Goal: Communication & Community: Answer question/provide support

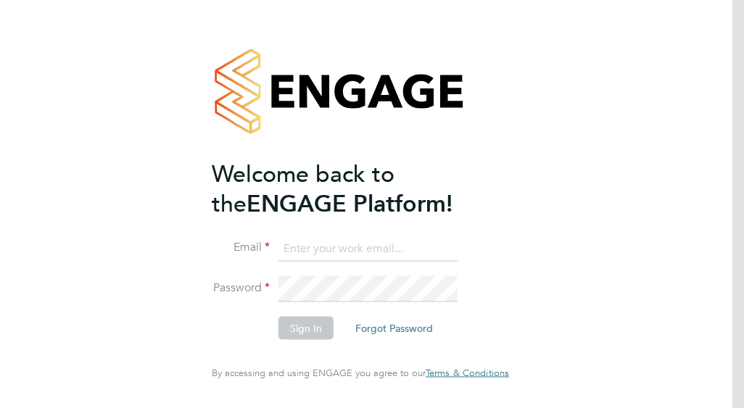
click at [322, 241] on input at bounding box center [367, 249] width 179 height 26
click at [450, 251] on input "francesca.oriordan@outlook.com" at bounding box center [367, 249] width 179 height 26
type input "francesca.oriordan@ncclondon.ac.uk"
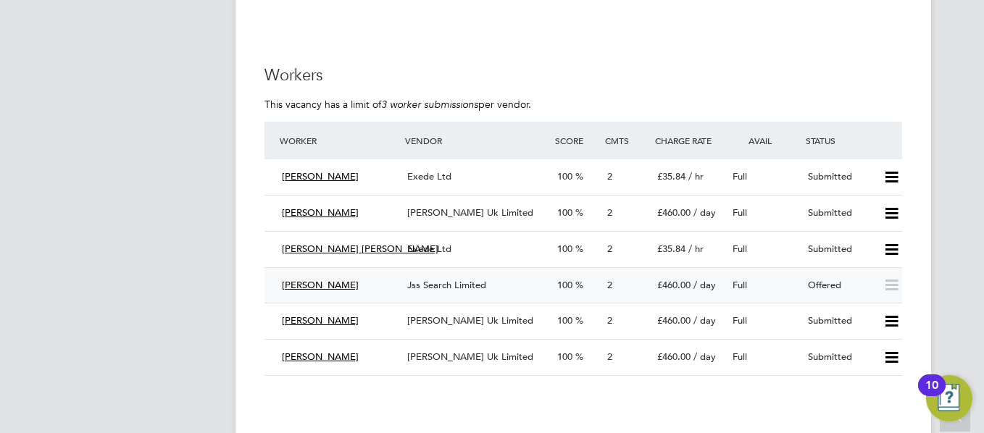
click at [743, 276] on div "Offered" at bounding box center [839, 286] width 75 height 24
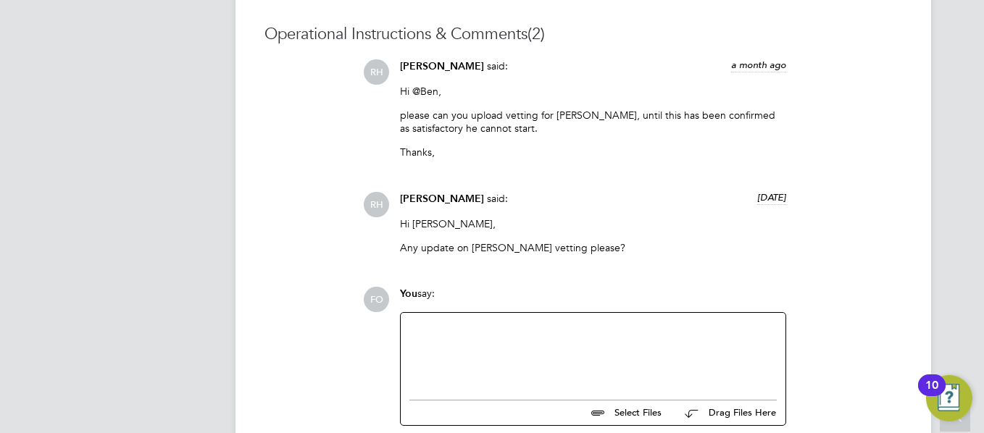
click at [433, 325] on div at bounding box center [592, 353] width 367 height 62
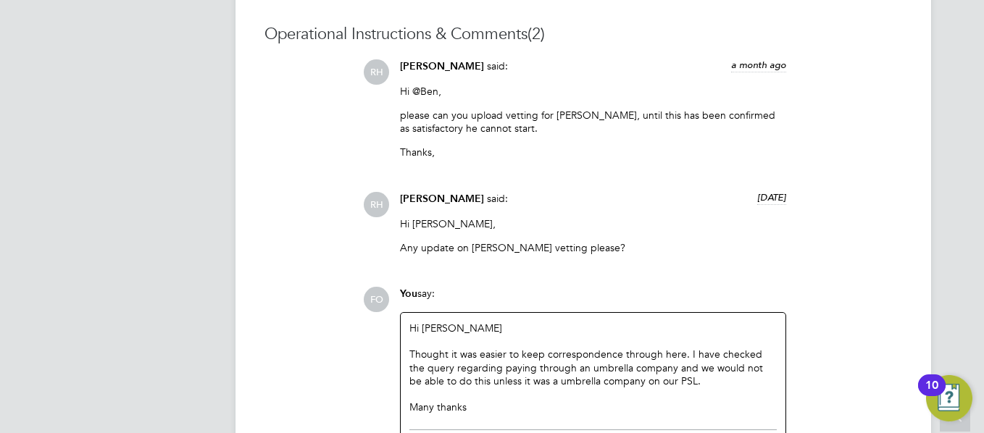
click at [743, 392] on div "FO You say: Hi Ben Thought it was easier to keep correspondence through here. I…" at bounding box center [632, 389] width 539 height 204
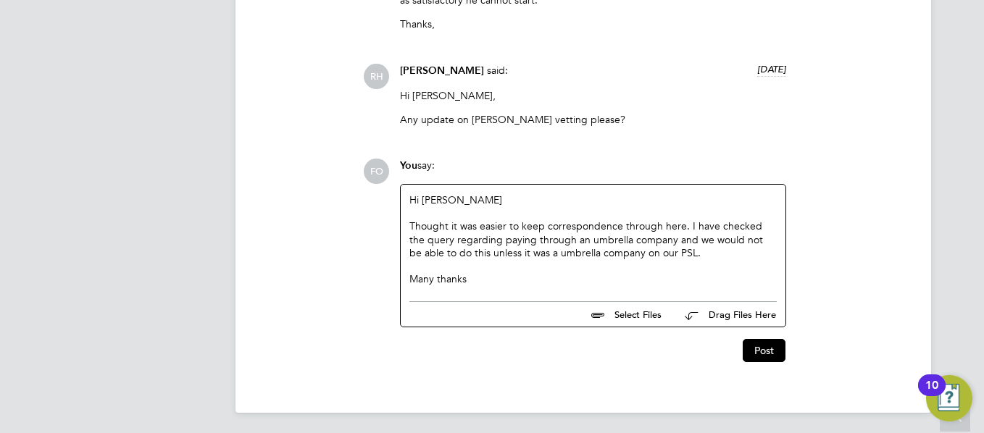
scroll to position [1457, 0]
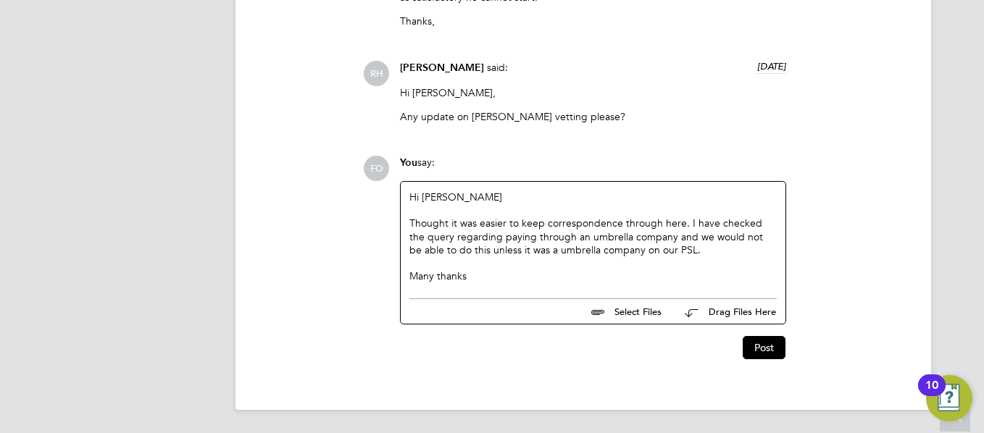
click at [679, 225] on div "Thought it was easier to keep correspondence through here. I have checked the q…" at bounding box center [592, 237] width 367 height 40
click at [743, 346] on button "Post" at bounding box center [764, 347] width 43 height 23
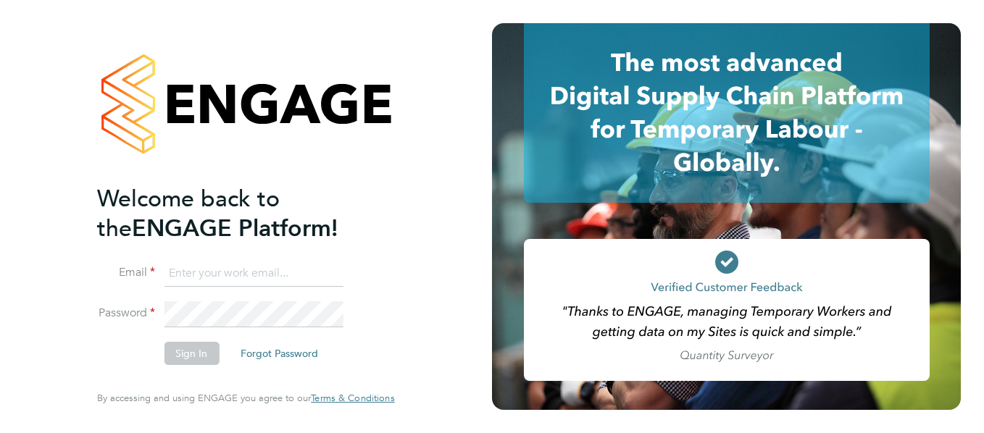
click at [211, 276] on input at bounding box center [253, 274] width 179 height 26
click at [193, 285] on input at bounding box center [253, 274] width 179 height 26
type input "francesca.oriordan@ncclondon.ac.uk"
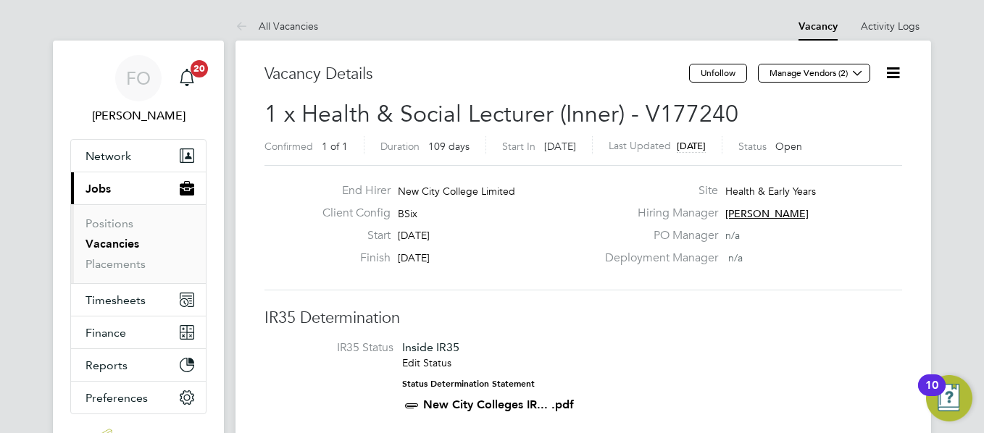
click at [706, 356] on li "IR35 Status Inside IR35 Edit Status Status Determination Statement New City Col…" at bounding box center [583, 380] width 609 height 78
click at [892, 71] on icon at bounding box center [893, 73] width 18 height 18
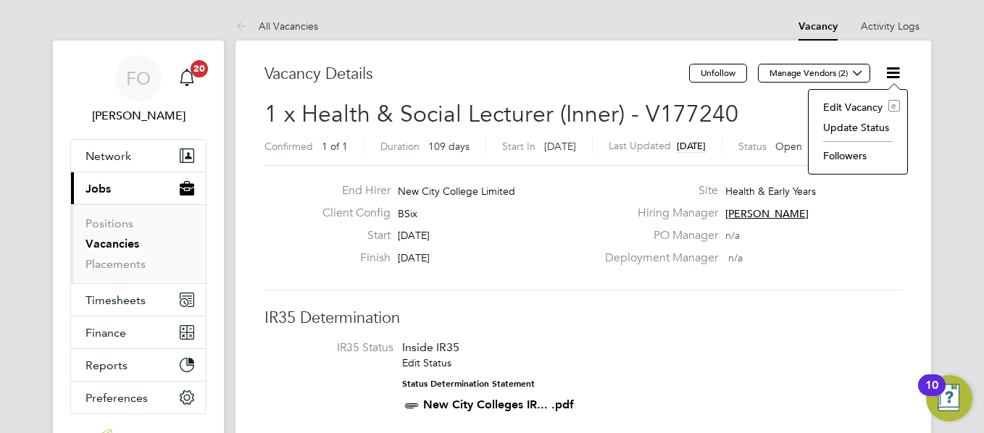
click at [848, 154] on li "Followers" at bounding box center [858, 156] width 84 height 20
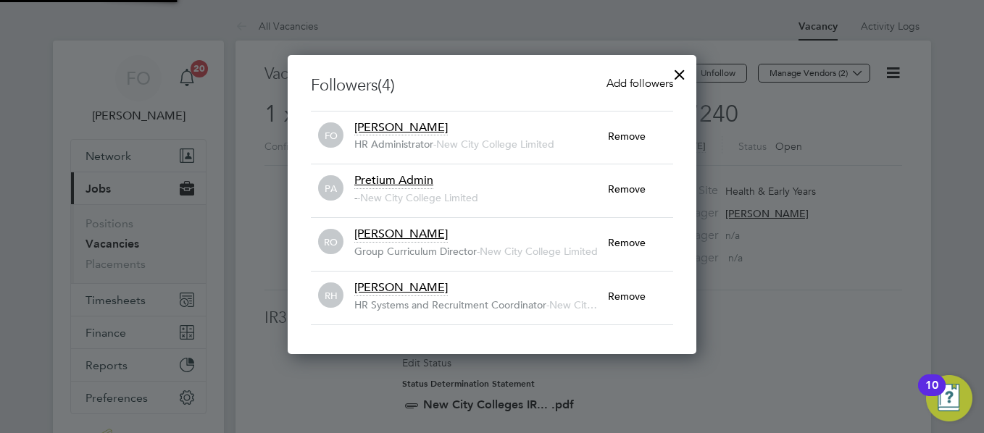
scroll to position [300, 409]
click at [680, 72] on div at bounding box center [680, 71] width 26 height 26
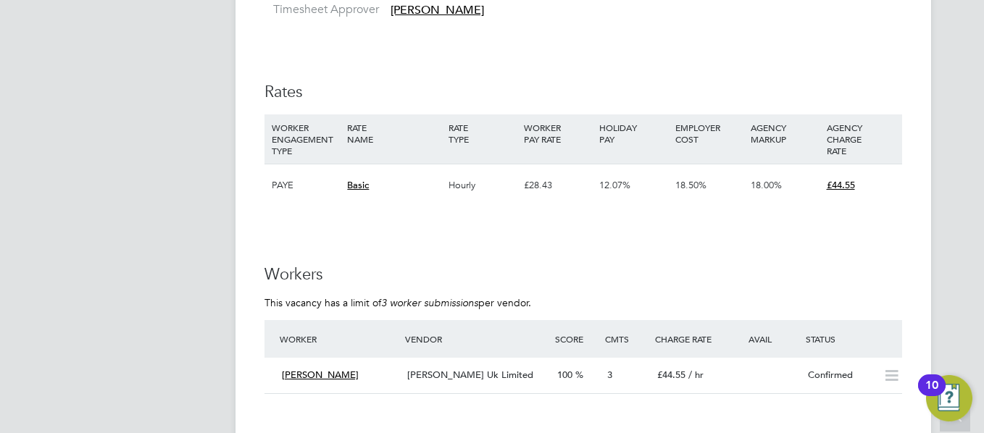
scroll to position [1826, 0]
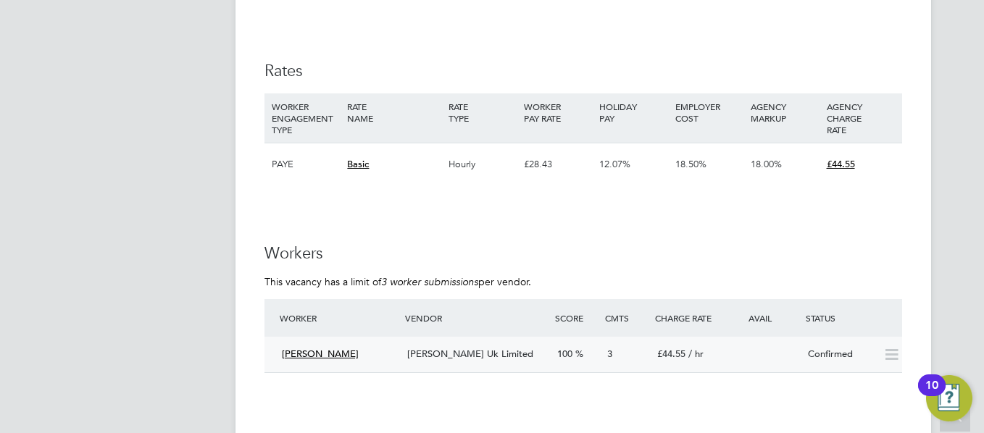
click at [784, 337] on div "Charmaine Mclennon Morgan Hunt Uk Limited 100 3 £44.55 / hr Confirmed" at bounding box center [584, 355] width 638 height 36
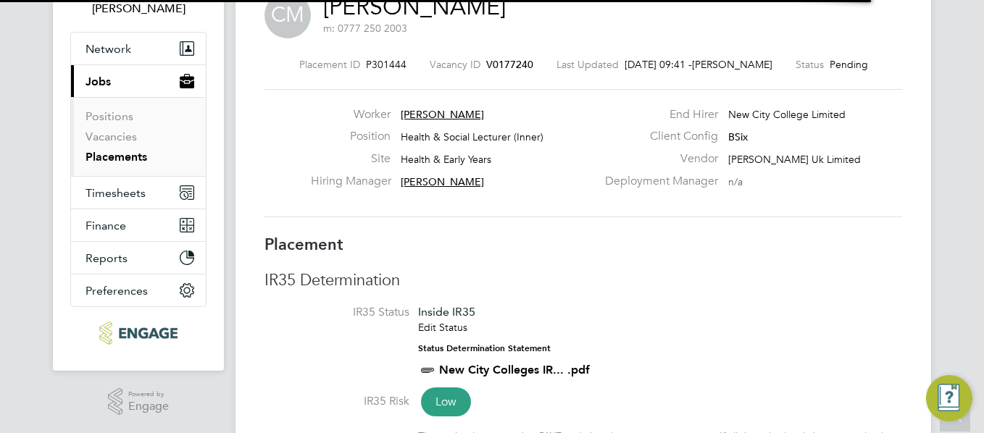
scroll to position [14, 101]
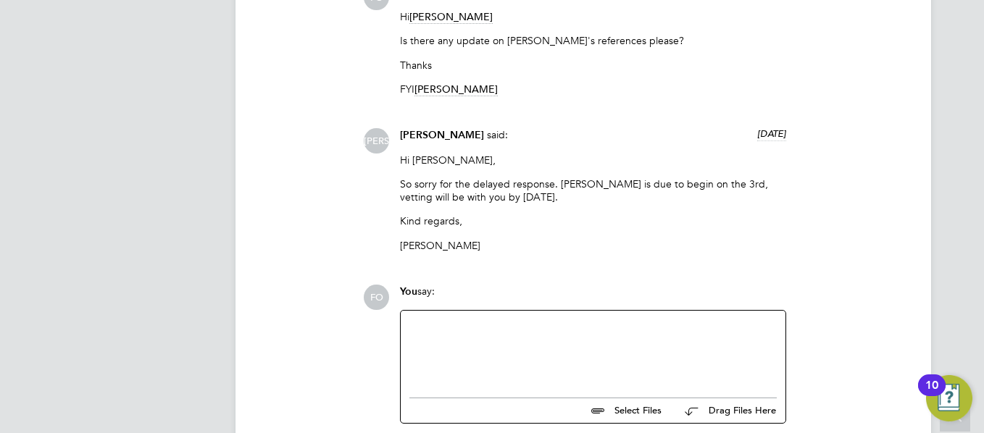
click at [456, 328] on div at bounding box center [592, 351] width 367 height 62
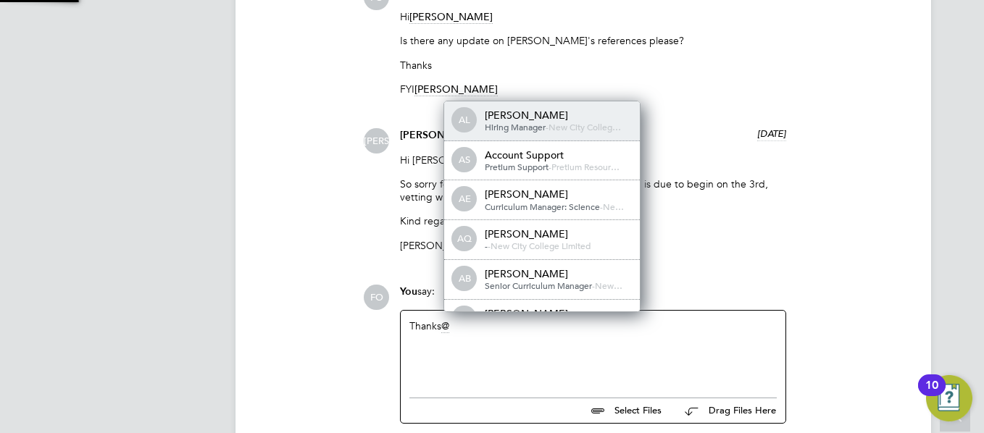
scroll to position [12, 146]
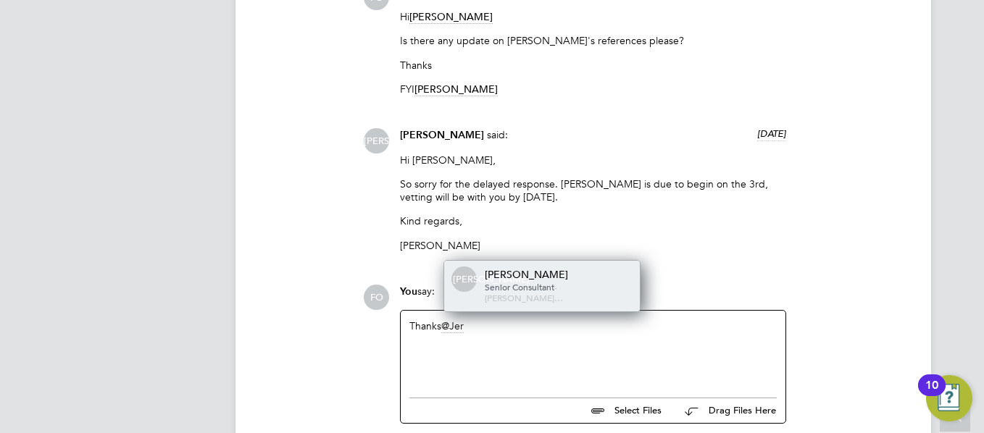
click at [563, 294] on span "Morgan Hunt…" at bounding box center [524, 298] width 78 height 12
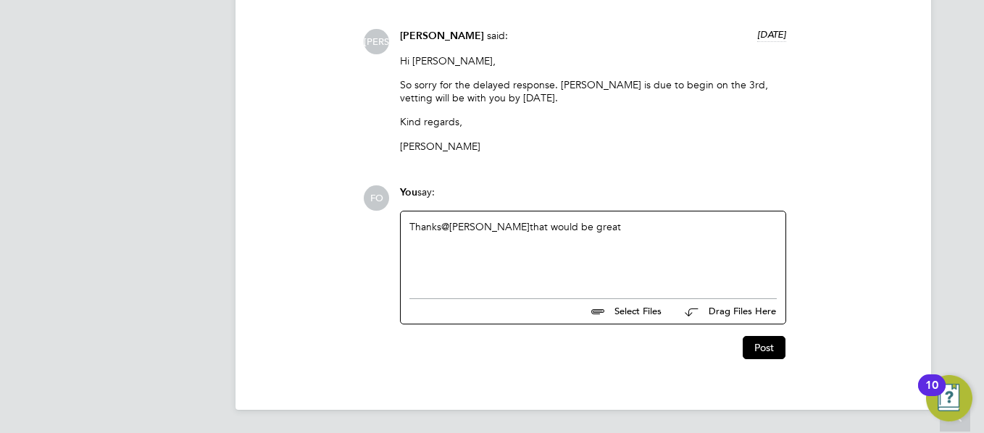
click at [596, 218] on div "Thanks @Jerin Aktar ​ that would be great" at bounding box center [593, 252] width 385 height 80
click at [596, 225] on div "Thanks @Jerin Aktar ​ that would be great" at bounding box center [592, 251] width 367 height 62
click at [753, 348] on button "Post" at bounding box center [764, 347] width 43 height 23
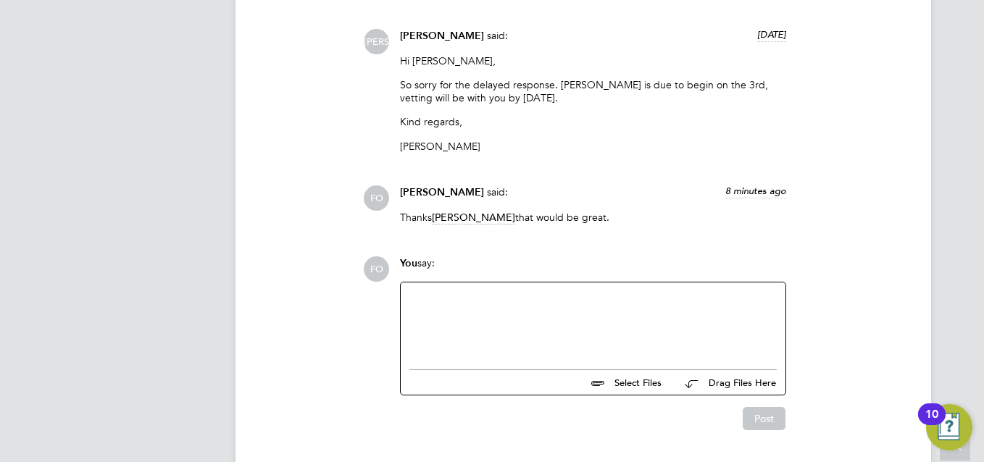
scroll to position [43, 101]
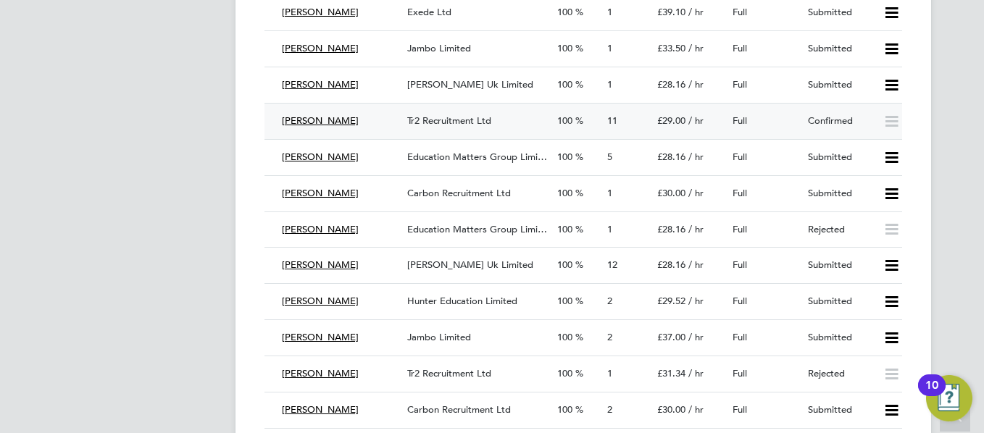
click at [792, 112] on div "Full" at bounding box center [764, 121] width 75 height 24
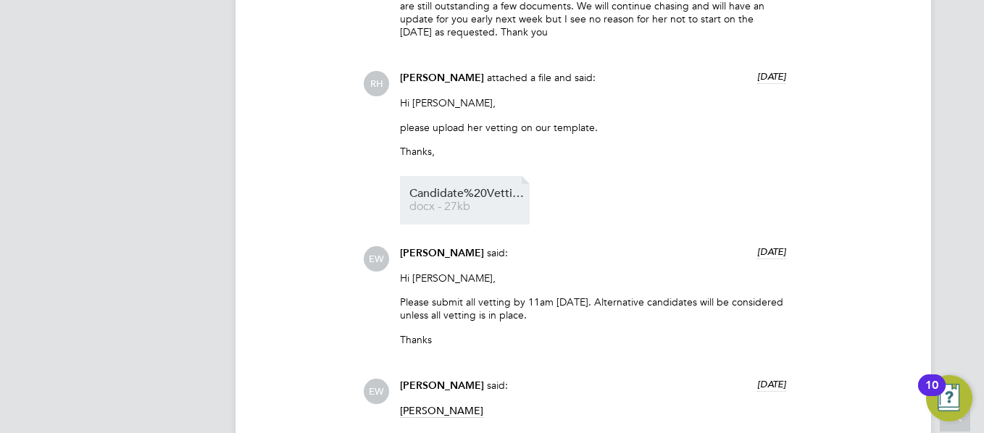
click at [446, 201] on span "docx - 27kb" at bounding box center [467, 206] width 116 height 11
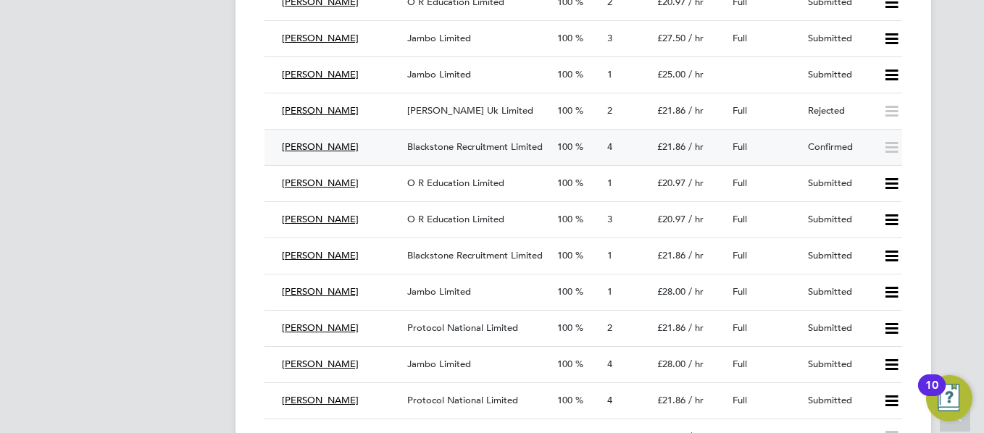
click at [778, 142] on div "Full" at bounding box center [764, 148] width 75 height 24
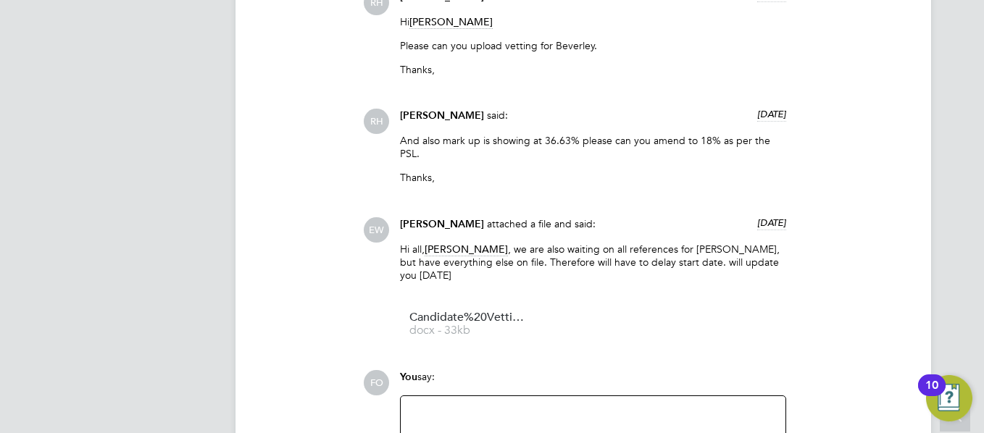
click at [473, 405] on div at bounding box center [592, 436] width 367 height 62
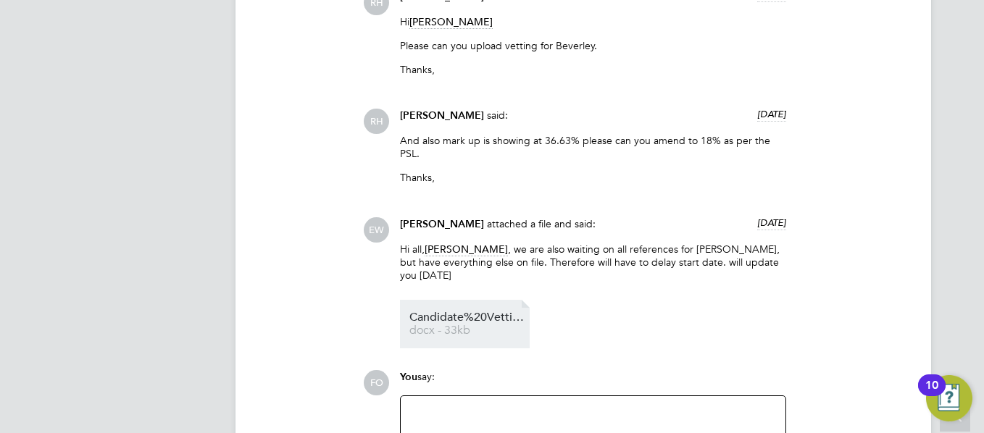
click at [488, 312] on span "Candidate%20Vetting%20Form%20-%20New%20-%20Beverley%20Wilson" at bounding box center [467, 317] width 116 height 11
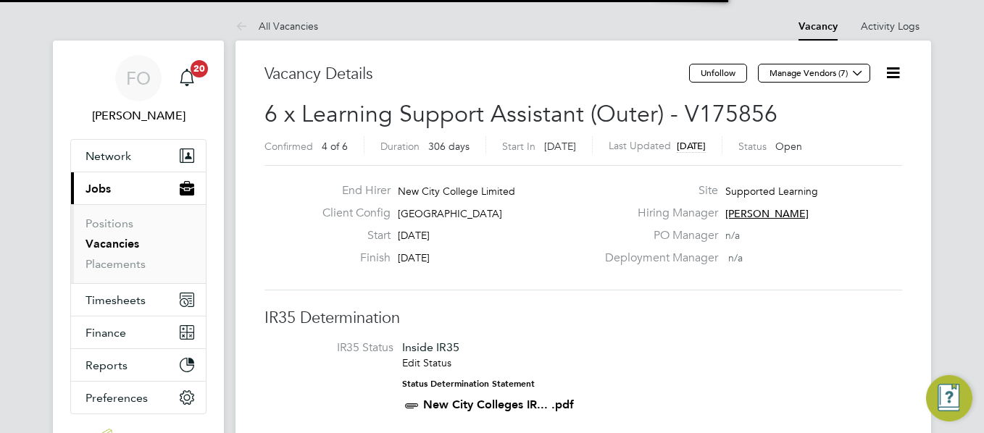
scroll to position [7, 7]
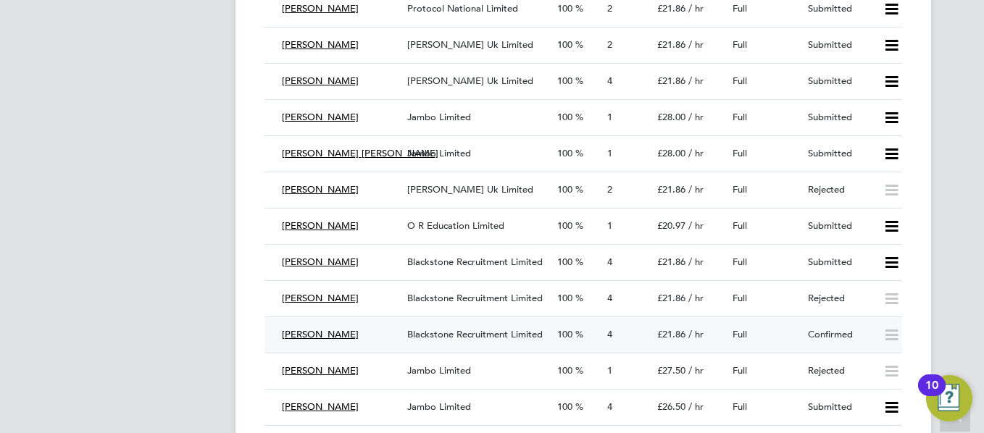
click at [486, 336] on span "Blackstone Recruitment Limited" at bounding box center [475, 334] width 136 height 12
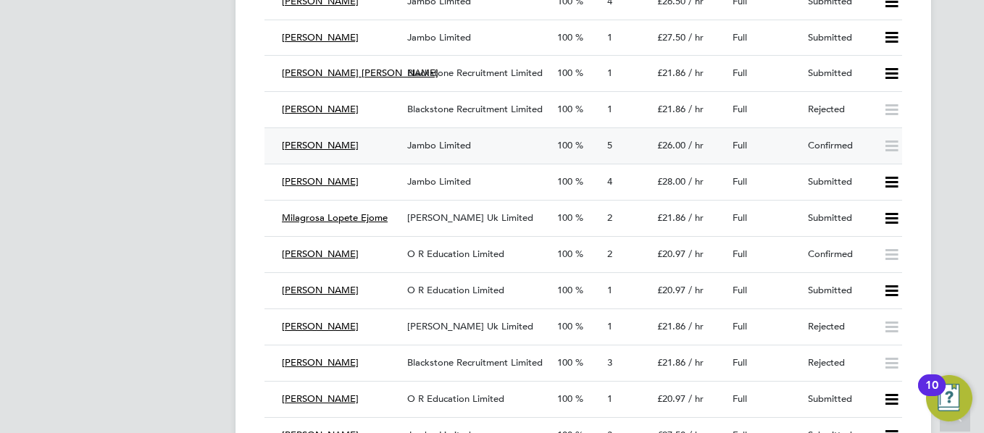
click at [510, 149] on div "Jambo Limited" at bounding box center [476, 146] width 150 height 24
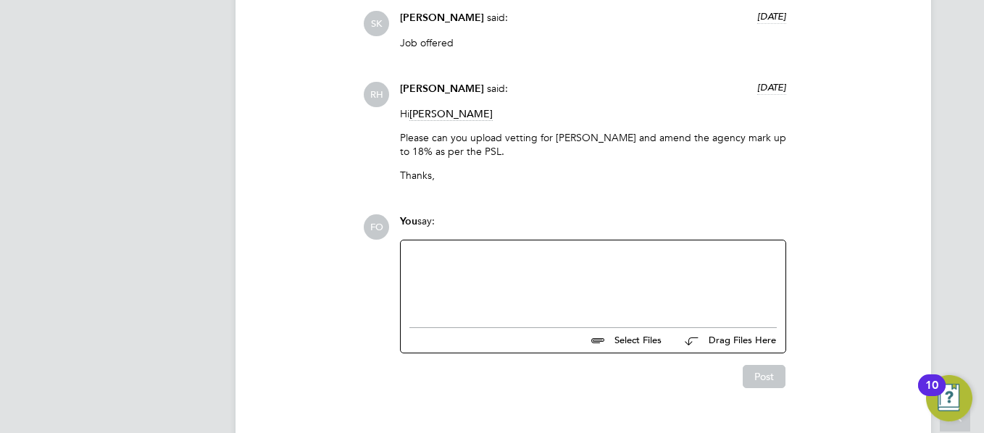
click at [583, 272] on div at bounding box center [592, 280] width 367 height 62
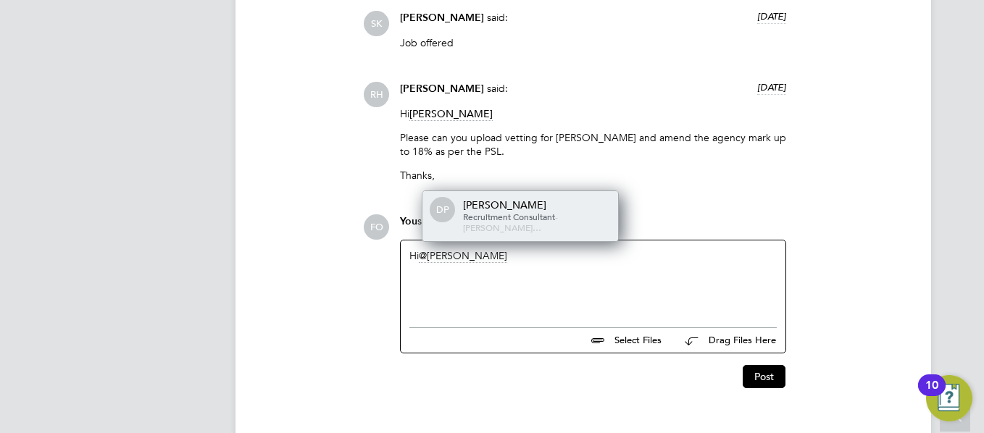
click at [546, 222] on div "Recruitment Consultant - Jambo Li…" at bounding box center [535, 223] width 145 height 22
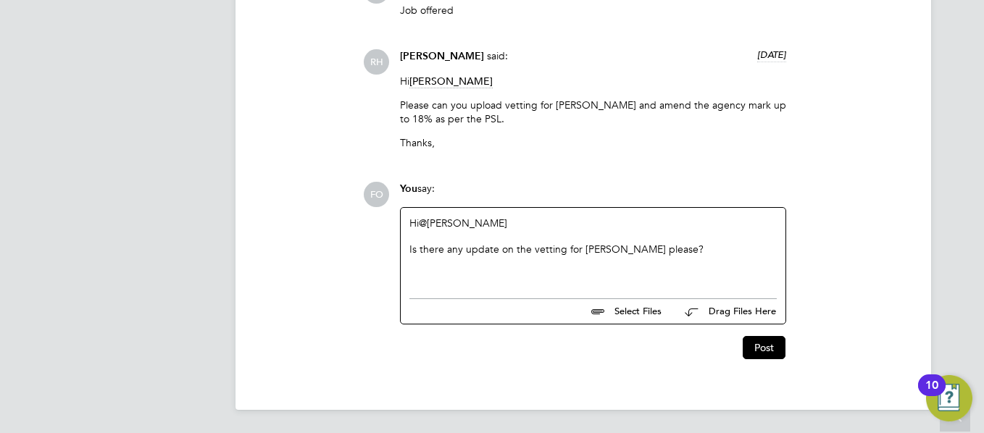
click at [670, 256] on div "Is there any update on the vetting for Margaret please?" at bounding box center [592, 262] width 367 height 13
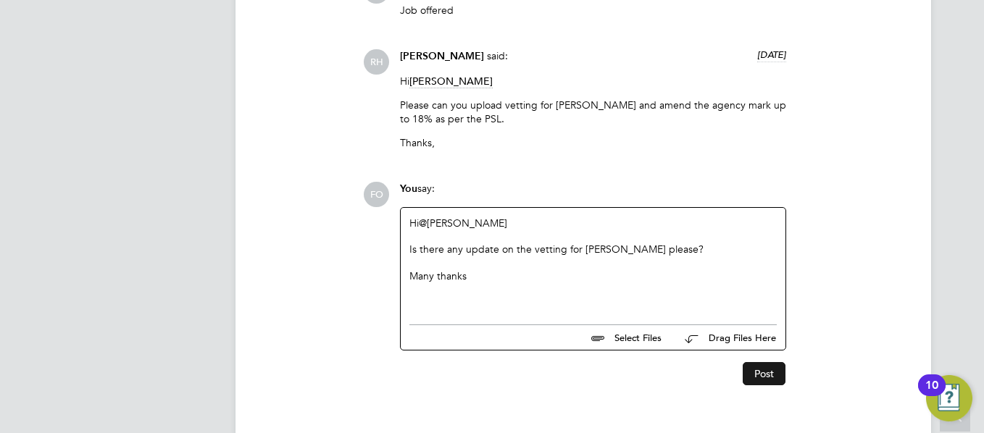
click at [778, 379] on button "Post" at bounding box center [764, 373] width 43 height 23
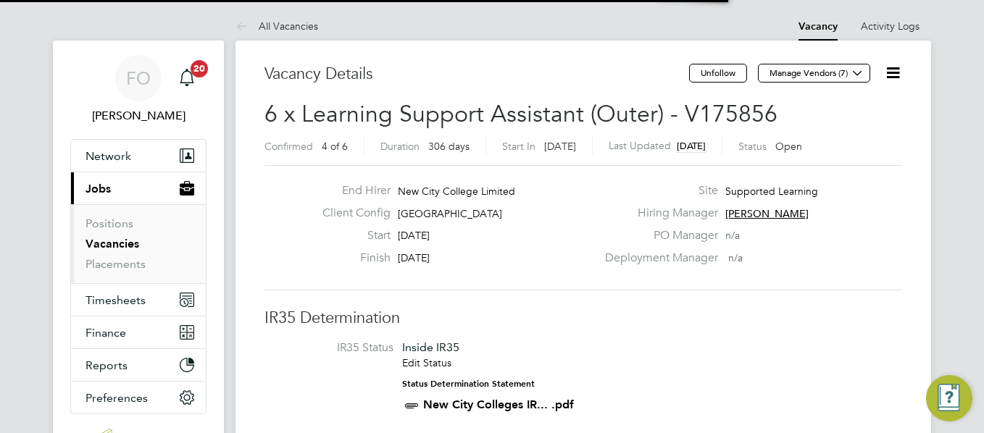
scroll to position [7, 7]
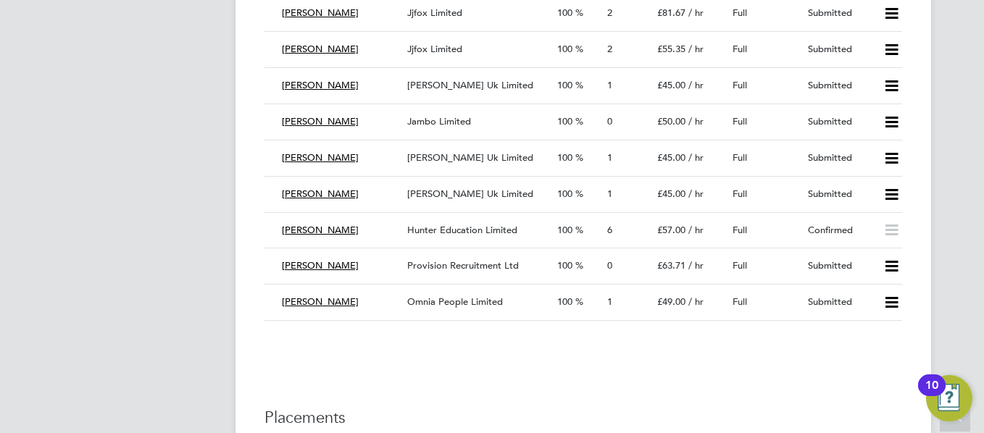
scroll to position [2812, 0]
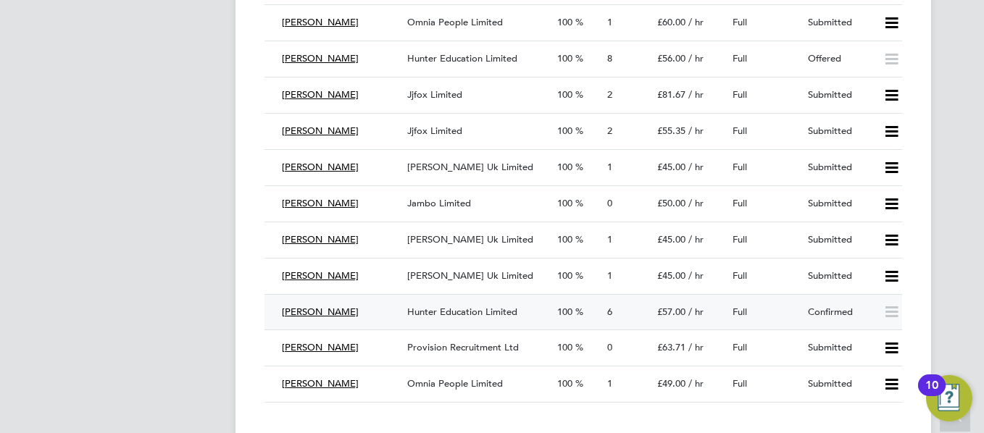
click at [788, 319] on div "Full" at bounding box center [764, 313] width 75 height 24
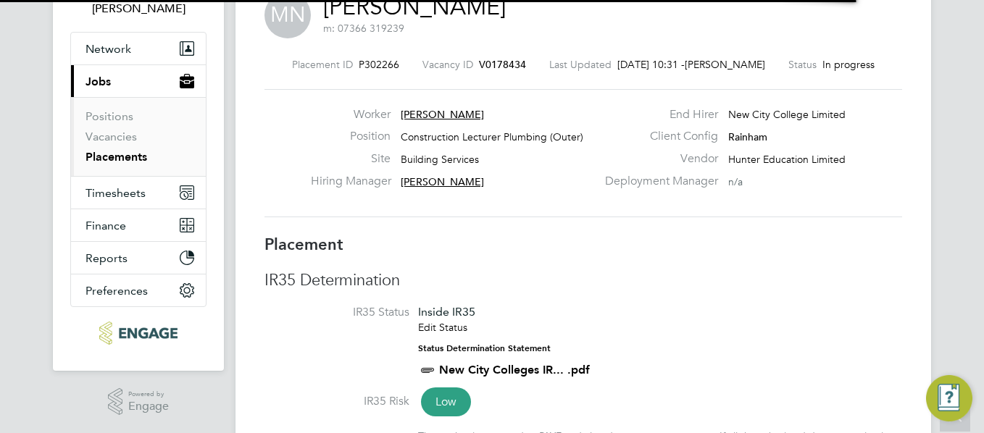
scroll to position [7, 7]
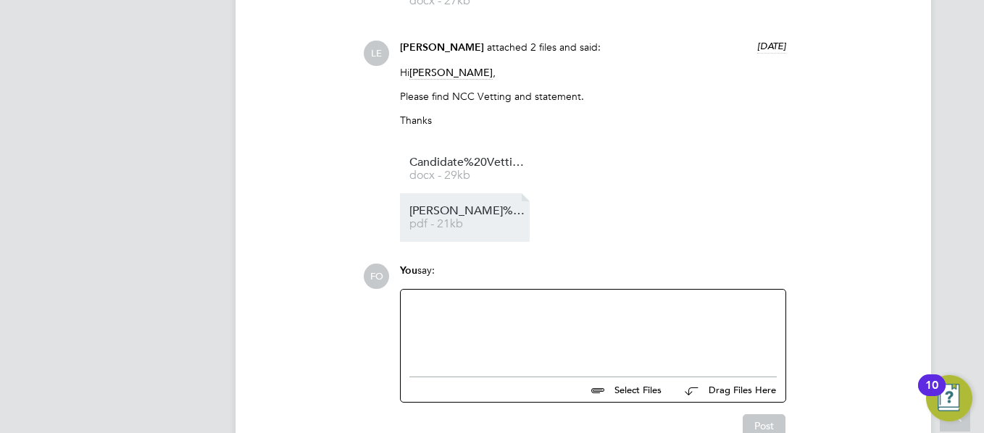
click at [471, 220] on span "pdf - 21kb" at bounding box center [467, 224] width 116 height 11
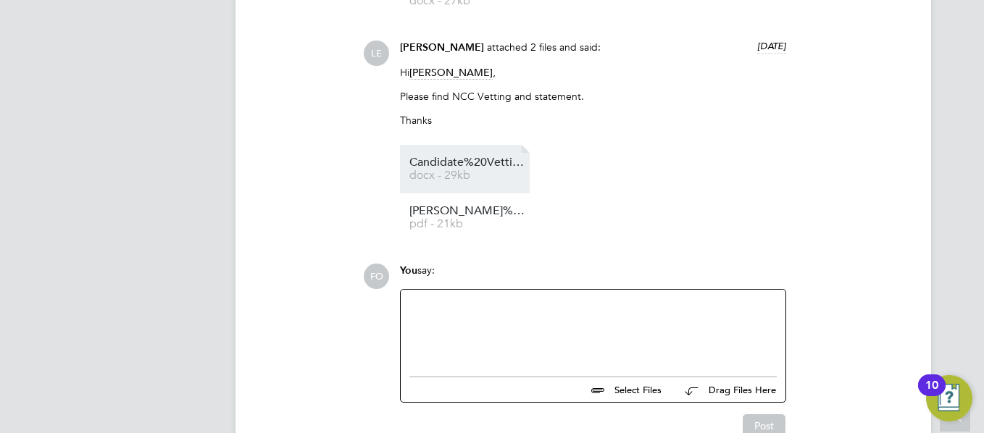
click at [461, 166] on span "Candidate%20Vetting%20Form%20-%20Michael%20Nevitt" at bounding box center [467, 162] width 116 height 11
click at [488, 169] on link "Candidate%20Vetting%20Form%20-%20Michael%20Nevitt docx - 29kb" at bounding box center [467, 169] width 116 height 24
click at [484, 168] on link "Candidate%20Vetting%20Form%20-%20Michael%20Nevitt docx - 29kb" at bounding box center [467, 169] width 116 height 24
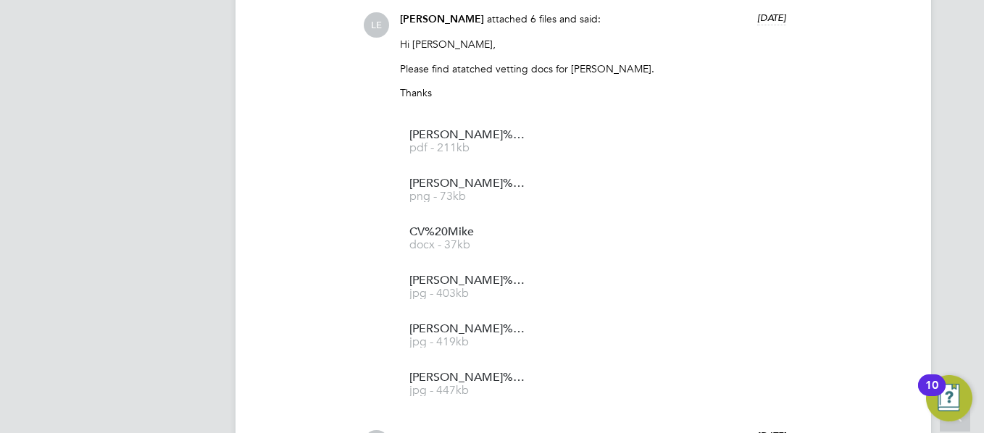
scroll to position [1962, 0]
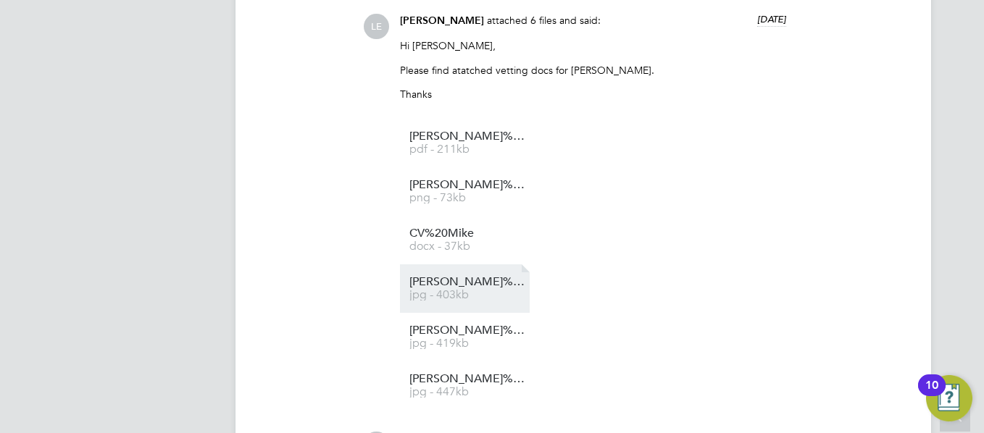
click at [467, 295] on span "jpg - 403kb" at bounding box center [467, 295] width 116 height 11
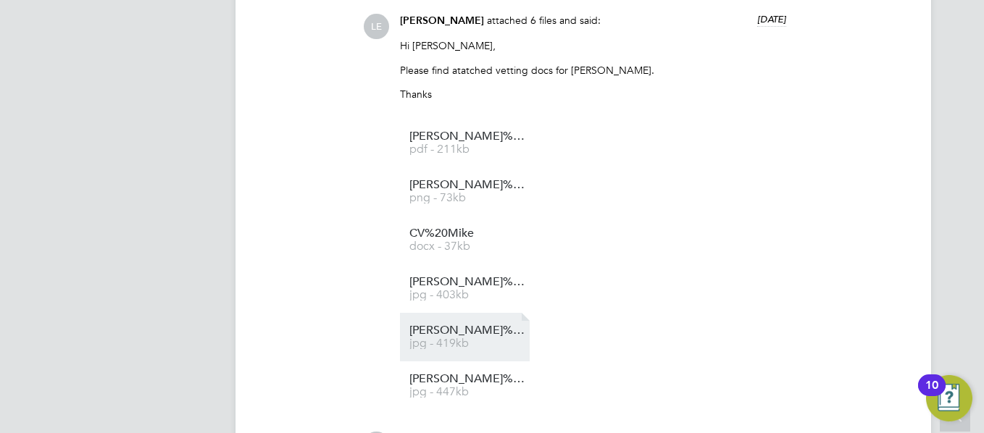
click at [460, 333] on span "Mike%20Nevitt%20DBS" at bounding box center [467, 330] width 116 height 11
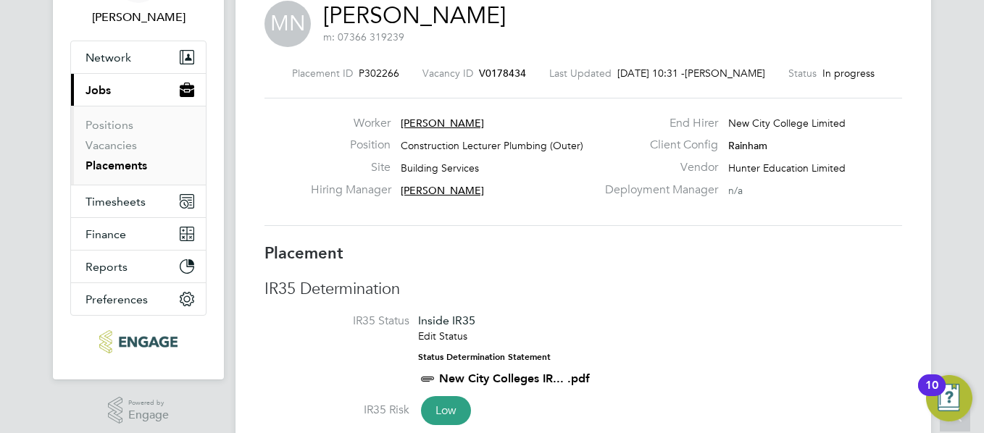
scroll to position [0, 0]
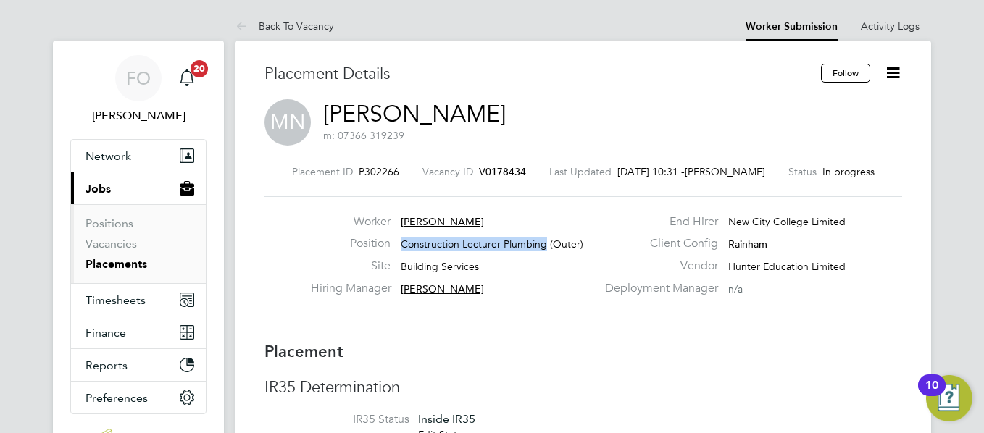
drag, startPoint x: 401, startPoint y: 246, endPoint x: 544, endPoint y: 243, distance: 142.1
click at [544, 243] on span "Construction Lecturer Plumbing (Outer)" at bounding box center [492, 244] width 183 height 13
copy span "Construction Lecturer Plumbing"
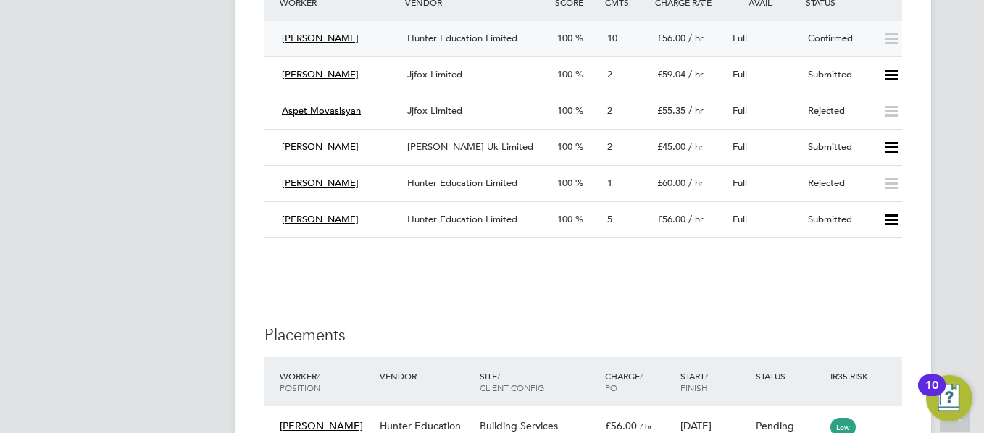
click at [815, 49] on div "Confirmed" at bounding box center [839, 39] width 75 height 24
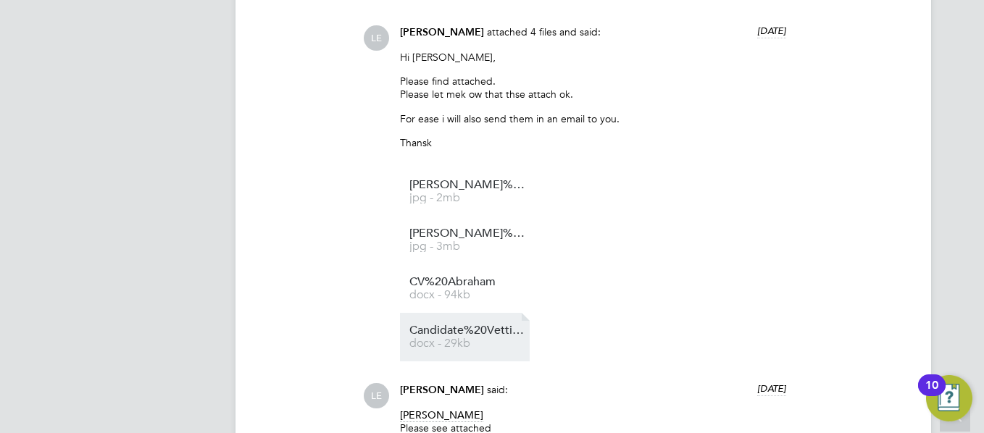
click at [448, 336] on span "Candidate%20Vetting%20Form%20-%20Abraham%20Briscoe" at bounding box center [467, 330] width 116 height 11
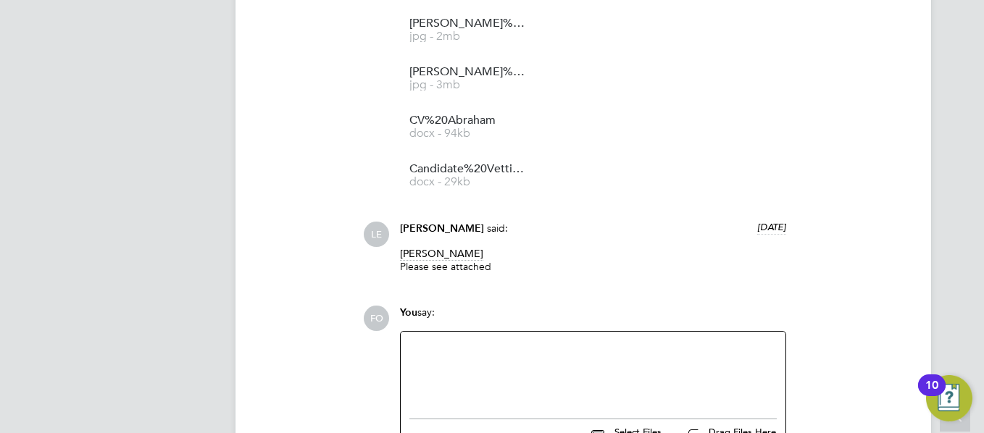
scroll to position [3702, 0]
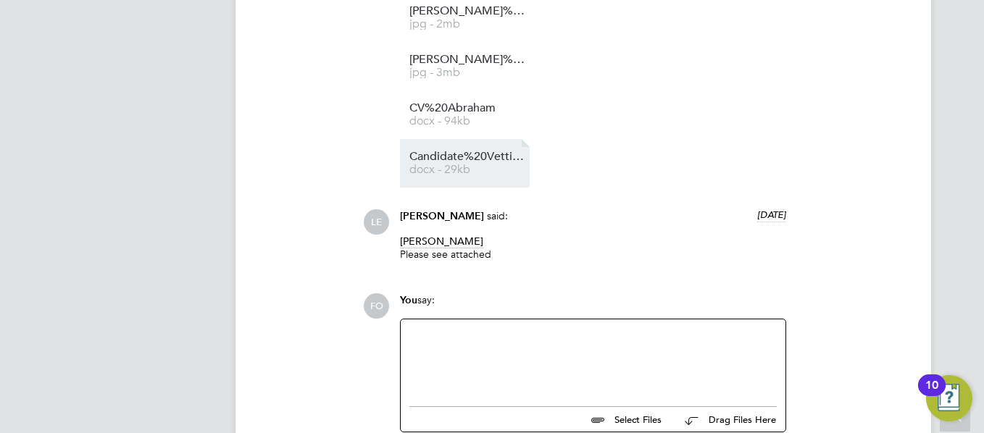
click at [480, 175] on span "docx - 29kb" at bounding box center [467, 169] width 116 height 11
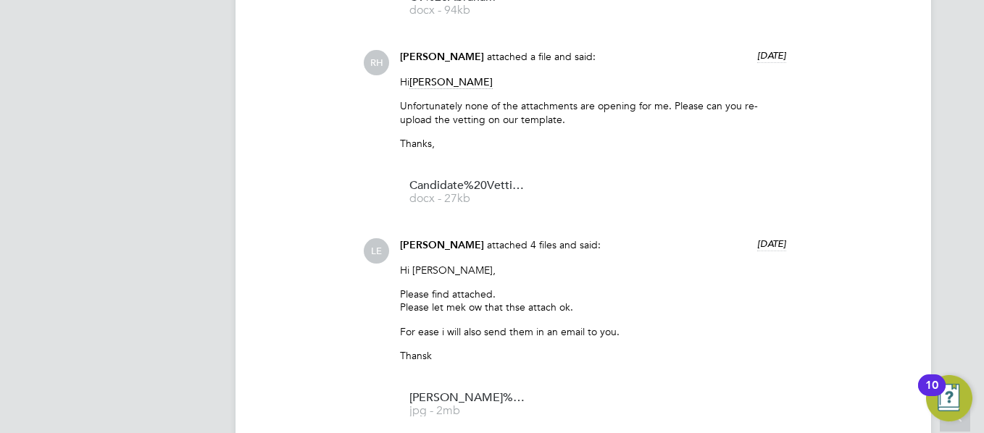
scroll to position [3354, 0]
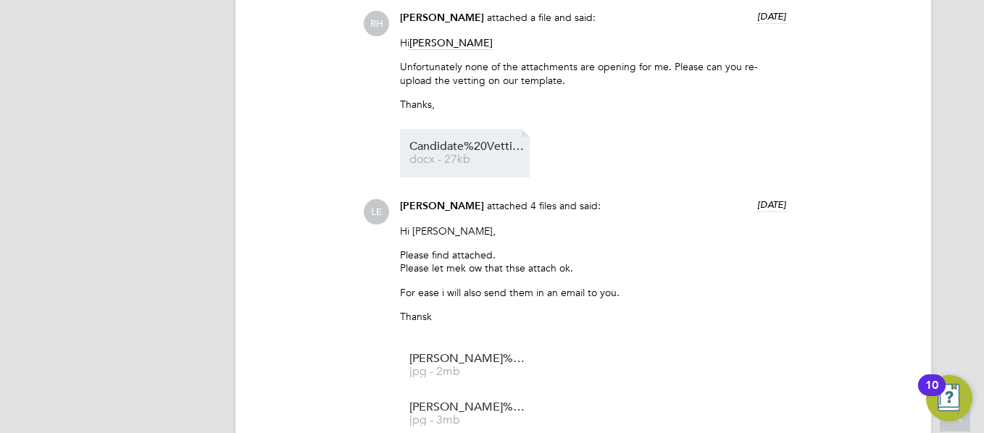
click at [504, 165] on span "docx - 27kb" at bounding box center [467, 159] width 116 height 11
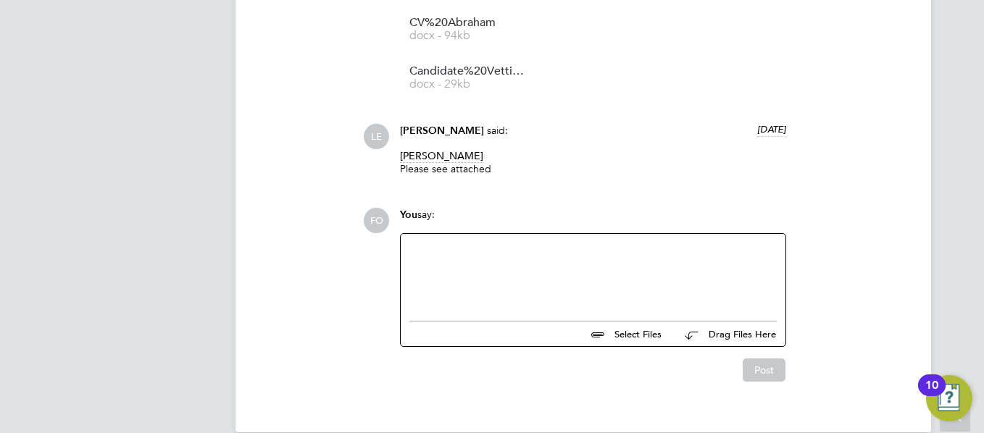
scroll to position [3818, 0]
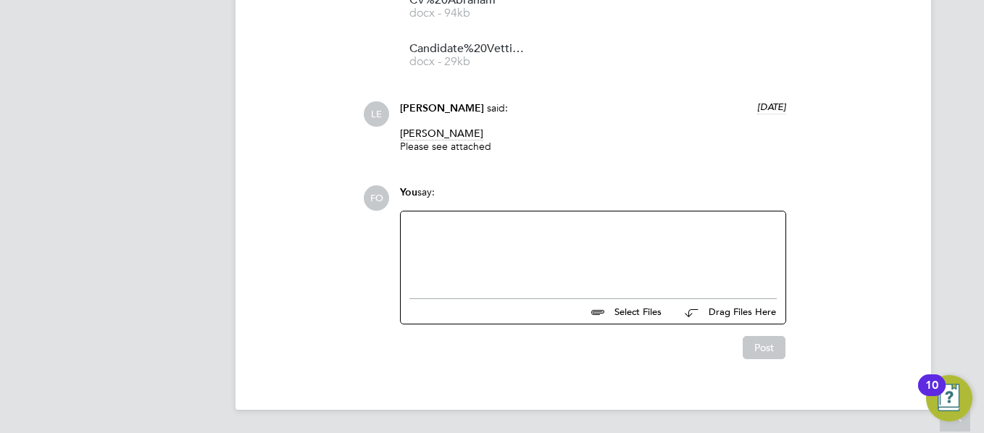
click at [501, 258] on div at bounding box center [592, 251] width 367 height 62
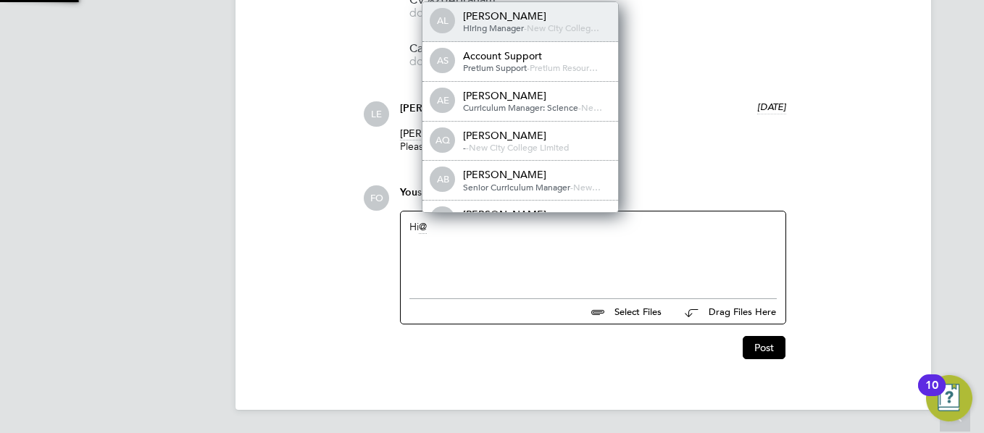
scroll to position [12, 146]
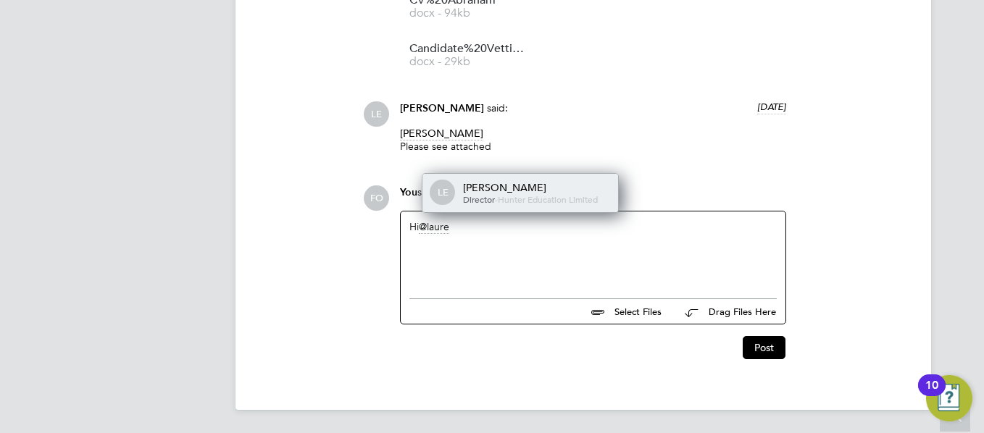
click at [518, 189] on div "Laurence Elkington" at bounding box center [535, 187] width 145 height 13
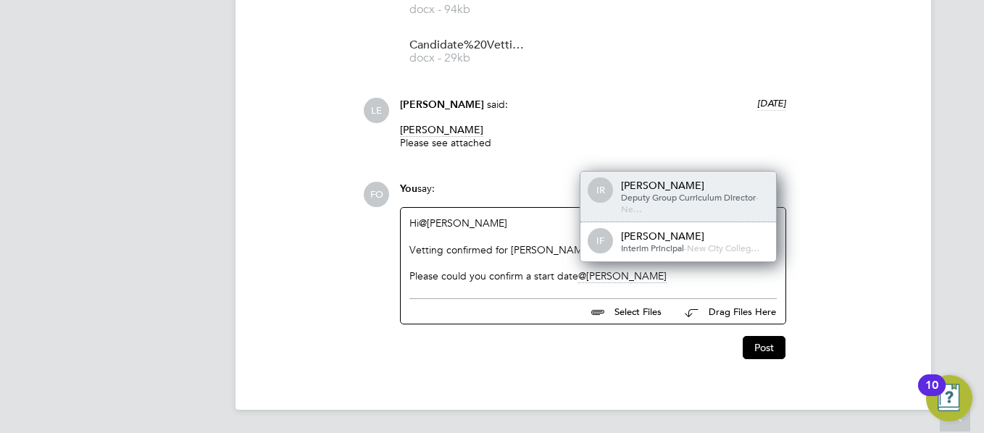
click at [715, 201] on span "Deputy Group Curriculum Director" at bounding box center [688, 197] width 135 height 12
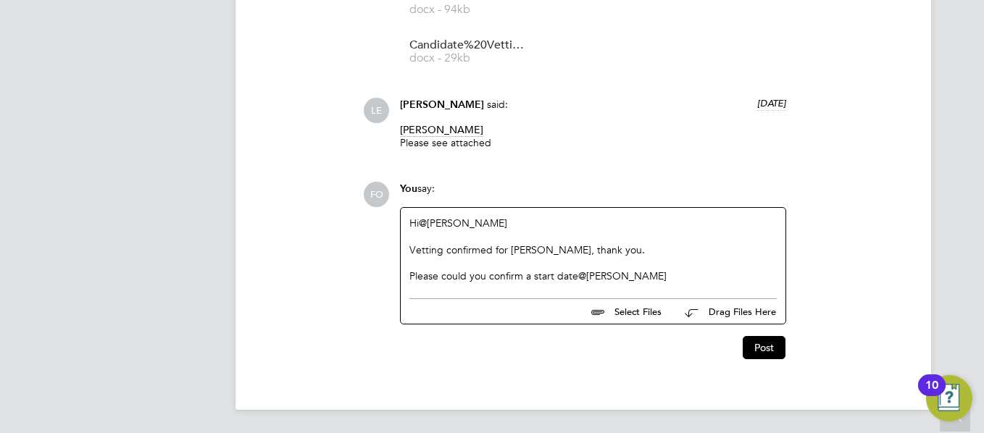
click at [682, 270] on div at bounding box center [592, 276] width 367 height 13
click at [651, 273] on div "Please could you confirm a start date @Ian Rist ​" at bounding box center [592, 276] width 367 height 13
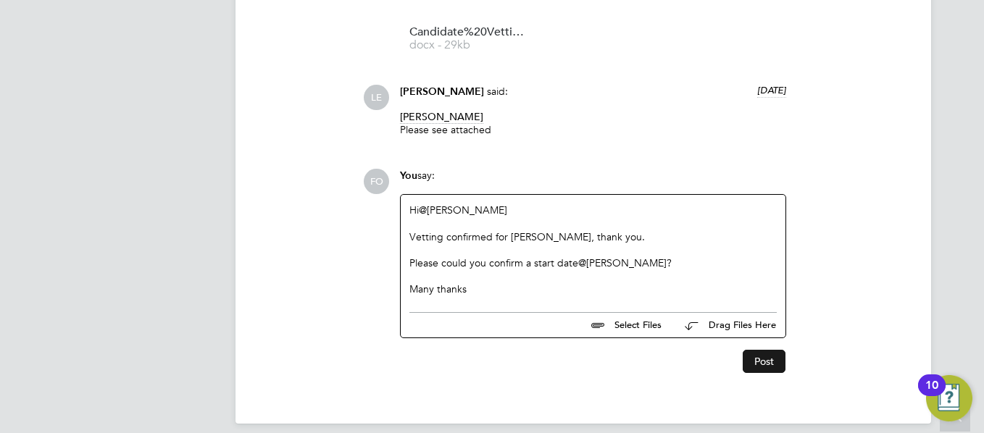
click at [755, 372] on button "Post" at bounding box center [764, 361] width 43 height 23
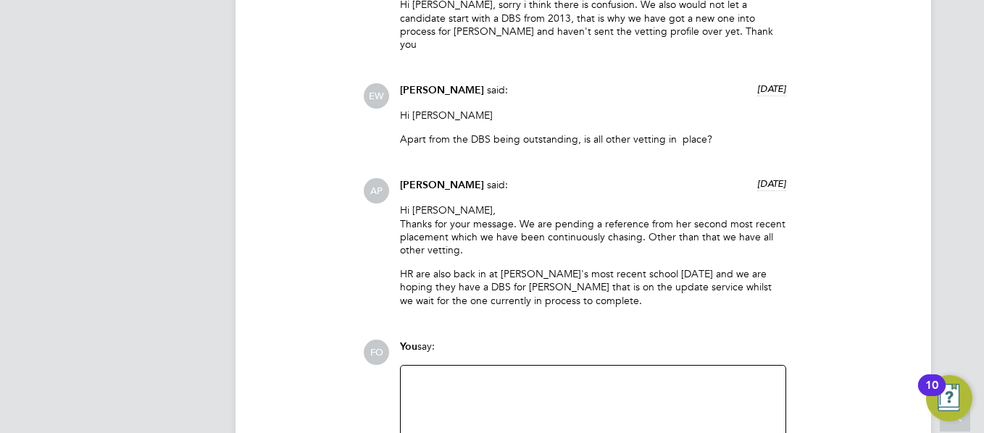
scroll to position [3816, 0]
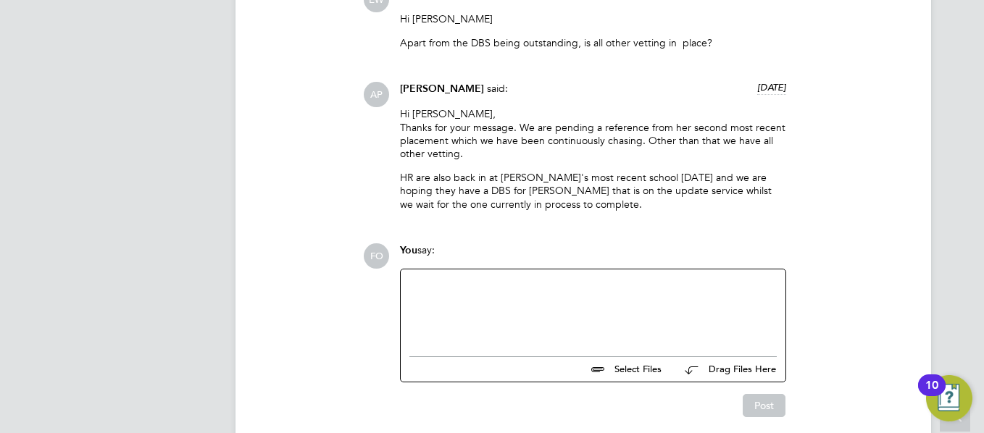
click at [539, 278] on div at bounding box center [592, 309] width 367 height 62
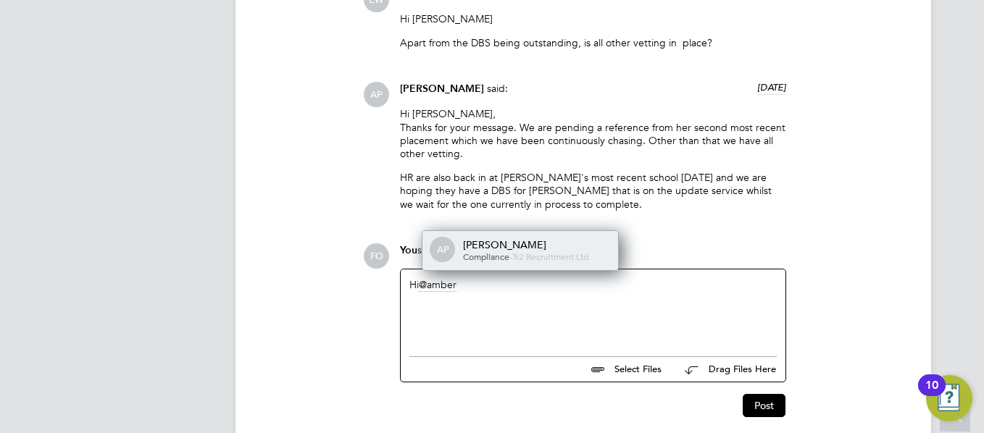
click at [552, 231] on div "AP Amber Pollard Compliance - Tr2 Recruitment Ltd" at bounding box center [520, 250] width 196 height 39
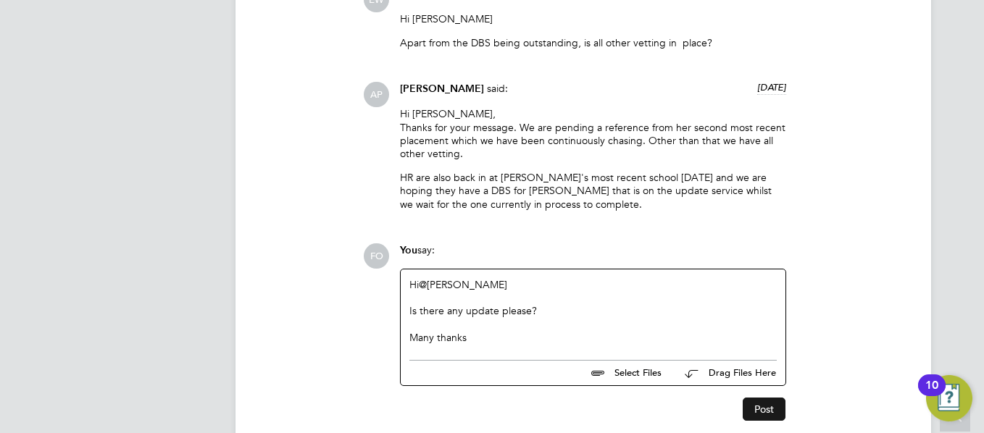
click at [767, 398] on button "Post" at bounding box center [764, 409] width 43 height 23
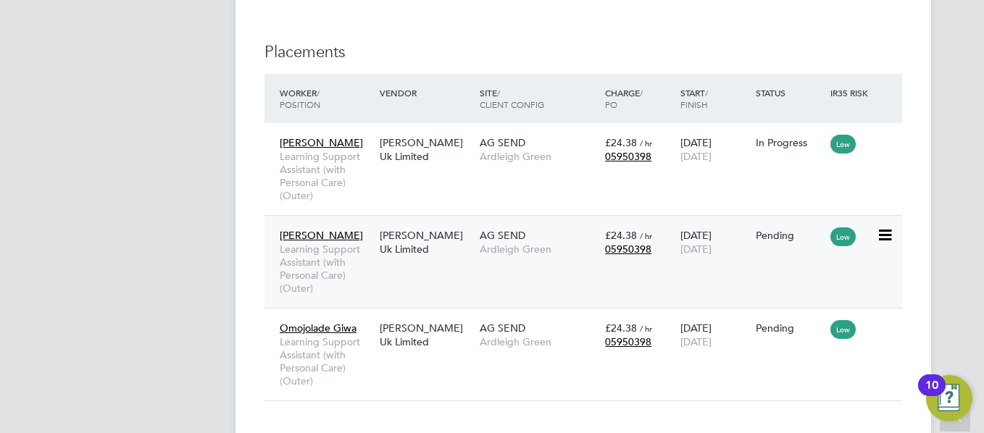
click at [771, 238] on div "Pending" at bounding box center [790, 235] width 68 height 13
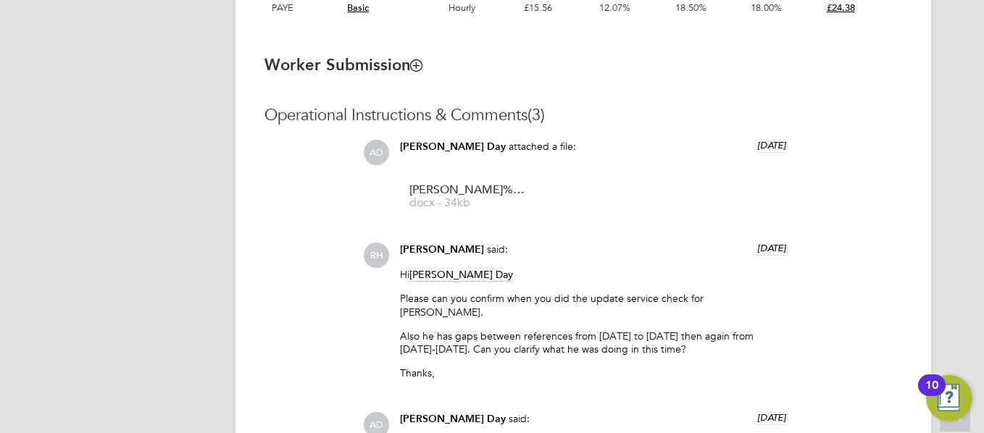
scroll to position [1130, 0]
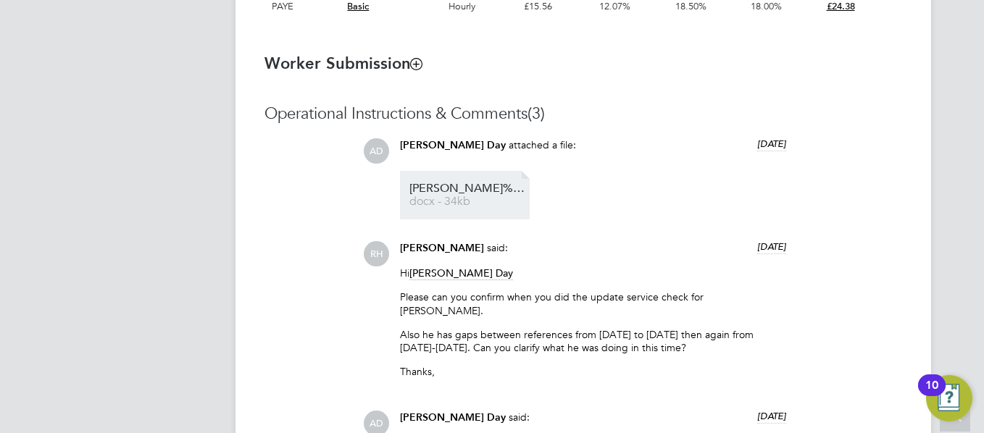
click at [475, 200] on span "docx - 34kb" at bounding box center [467, 201] width 116 height 11
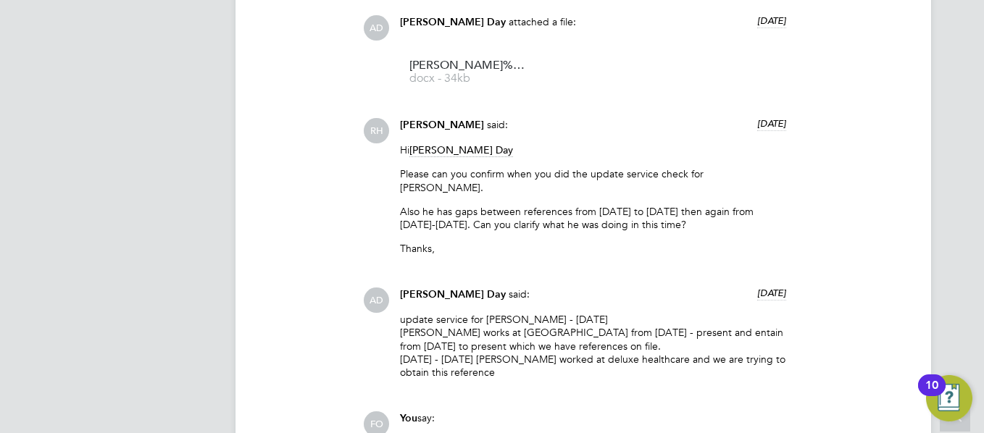
scroll to position [1362, 0]
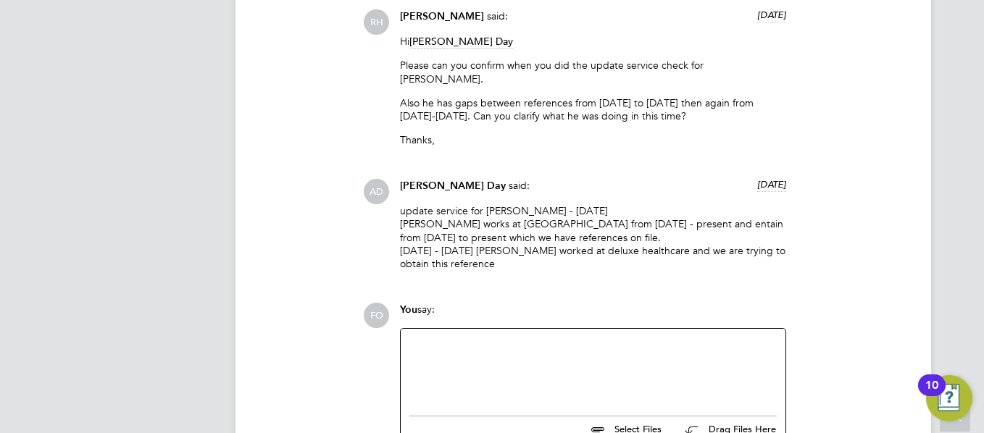
click at [474, 350] on div at bounding box center [592, 369] width 367 height 62
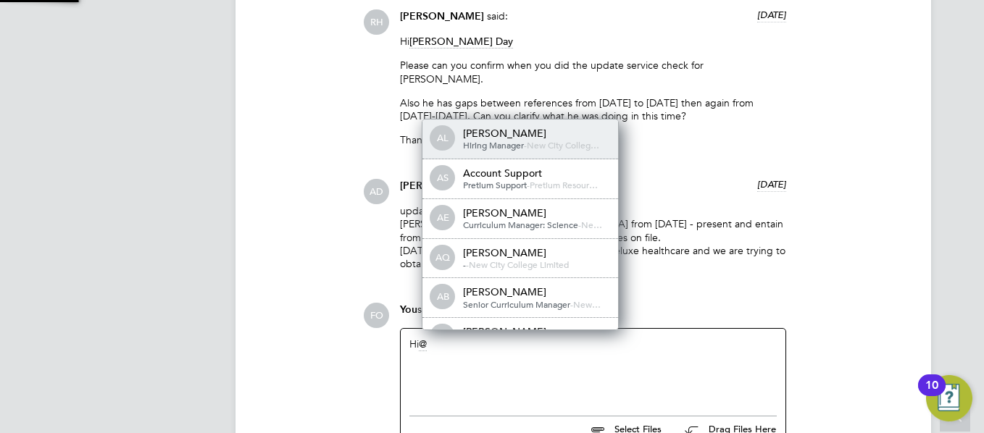
scroll to position [12, 146]
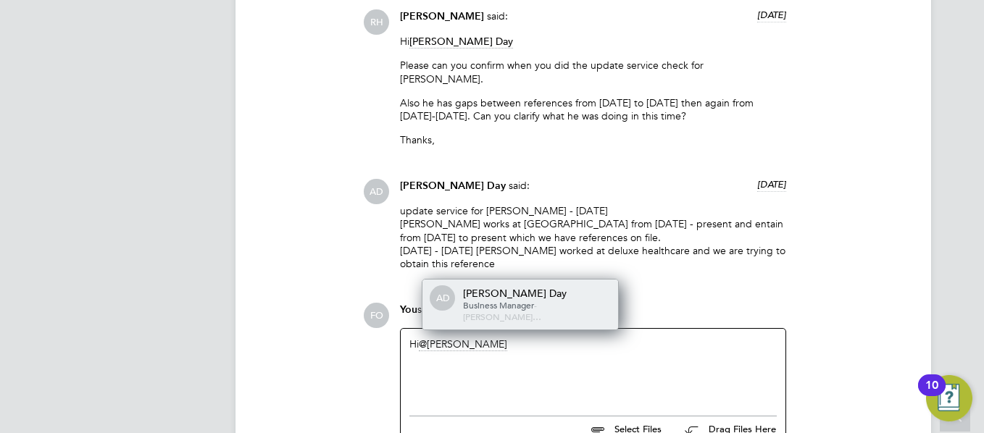
click at [527, 305] on span "Business Manager" at bounding box center [498, 305] width 71 height 12
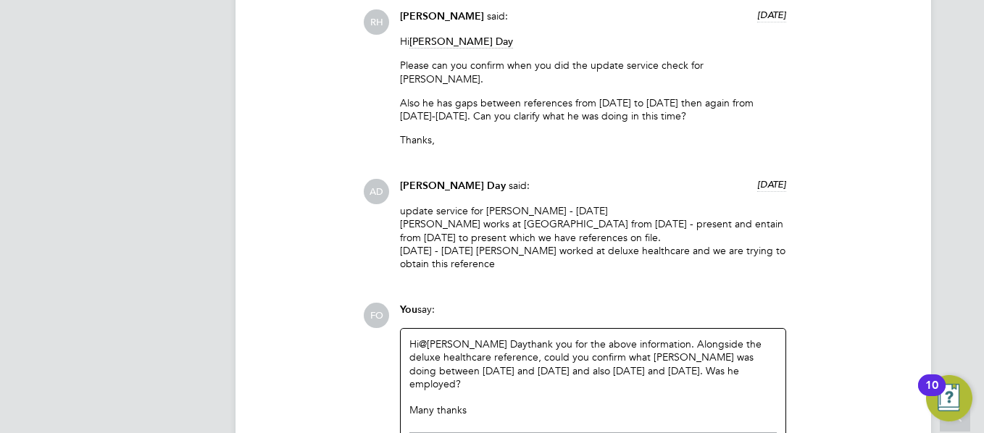
click at [872, 372] on div "FO You say: Hi @Amie Day ​ thank you for the above information. Alongside the d…" at bounding box center [632, 398] width 539 height 191
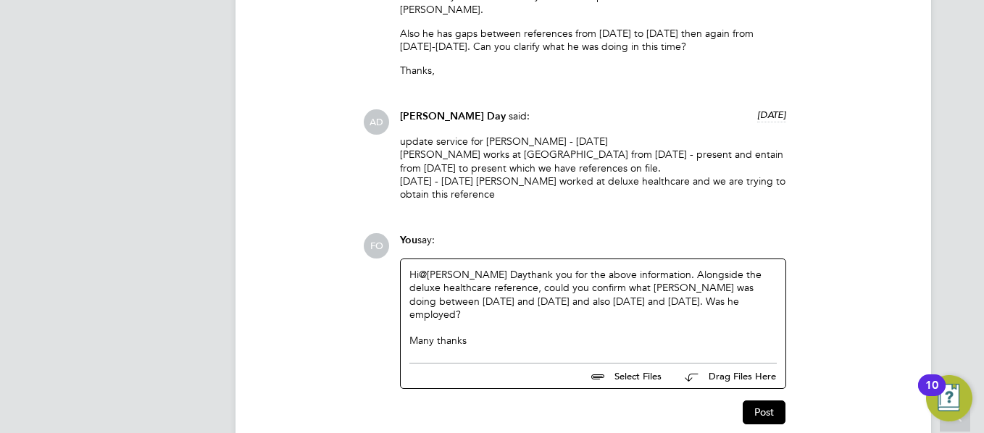
scroll to position [1449, 0]
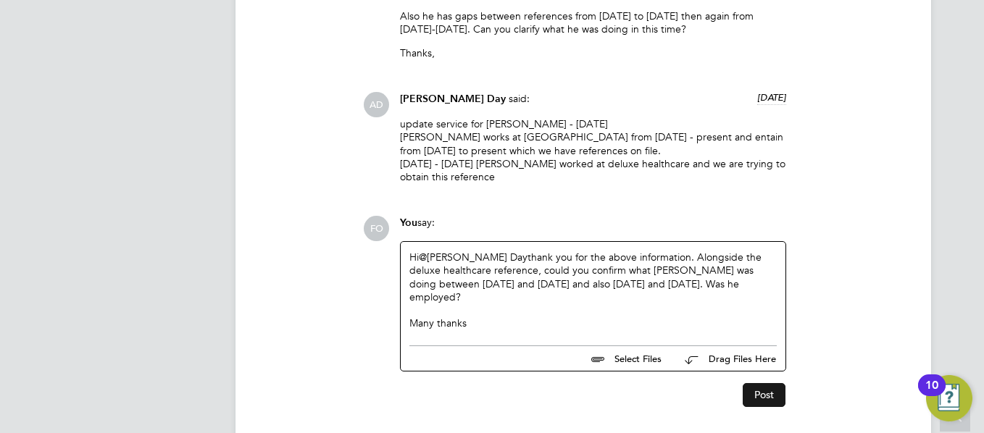
click at [769, 383] on button "Post" at bounding box center [764, 394] width 43 height 23
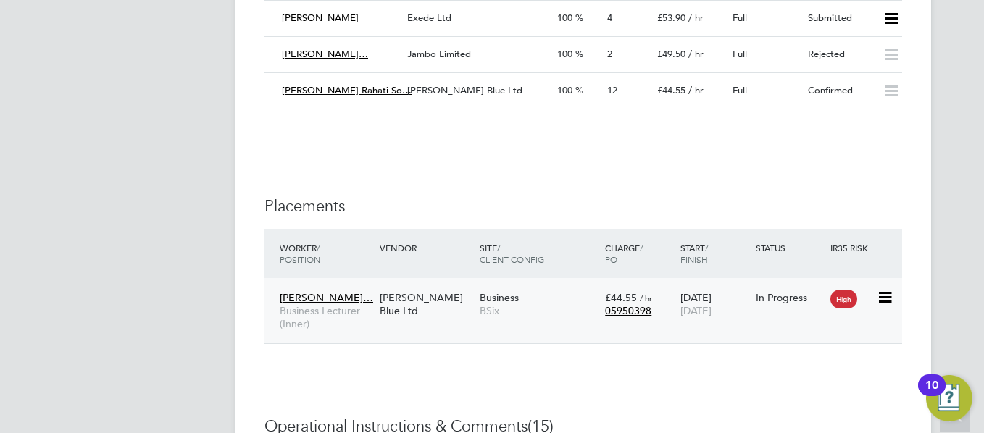
click at [778, 289] on div "In Progress" at bounding box center [789, 298] width 75 height 28
click at [971, 191] on div "FO Francesca O'Riordan Notifications 20 Applications: Network Team Members Busi…" at bounding box center [492, 44] width 984 height 4262
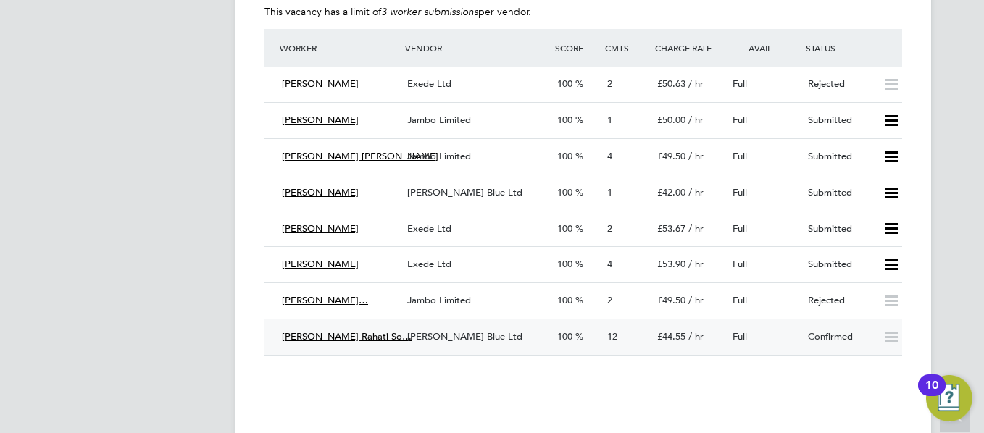
click at [794, 325] on div "Full" at bounding box center [764, 337] width 75 height 24
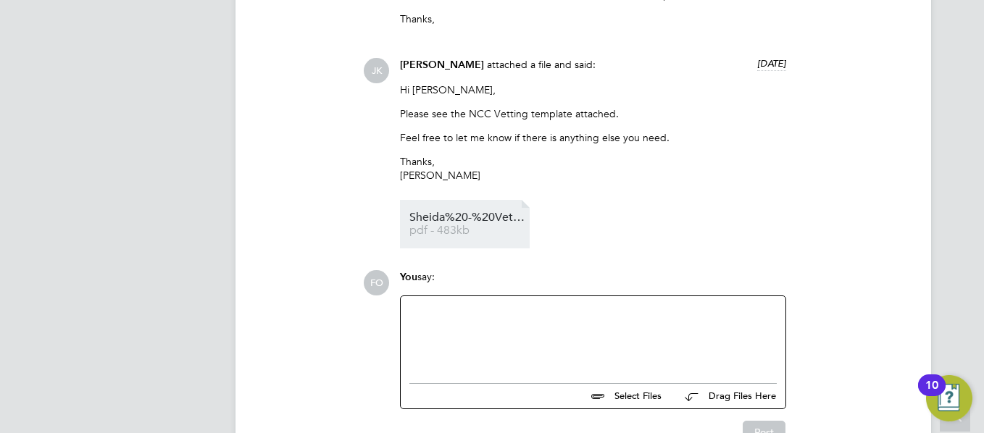
click at [469, 212] on span "Sheida%20-%20Vetting%20Form" at bounding box center [467, 217] width 116 height 11
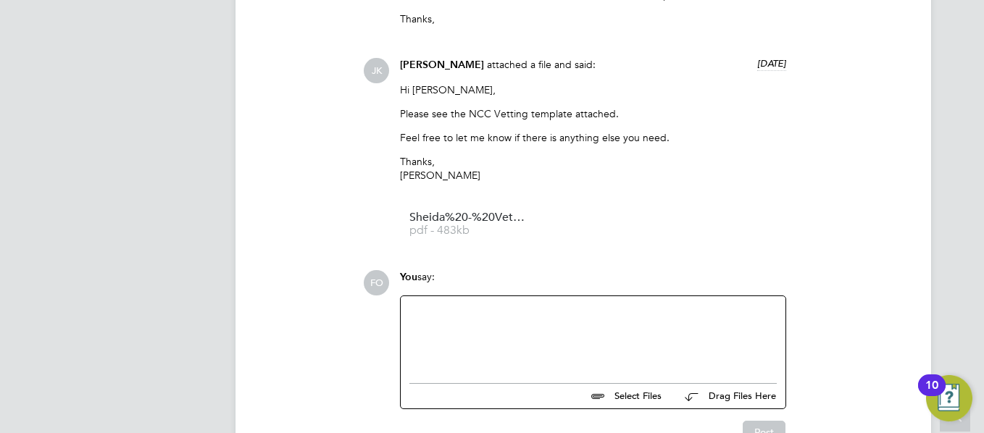
click at [499, 332] on div at bounding box center [592, 336] width 367 height 62
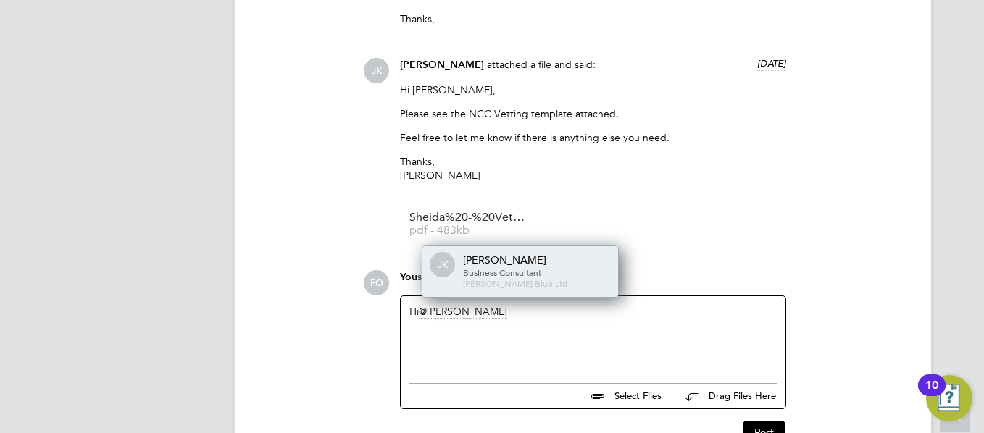
click at [525, 267] on span "Business Consultant" at bounding box center [502, 273] width 78 height 12
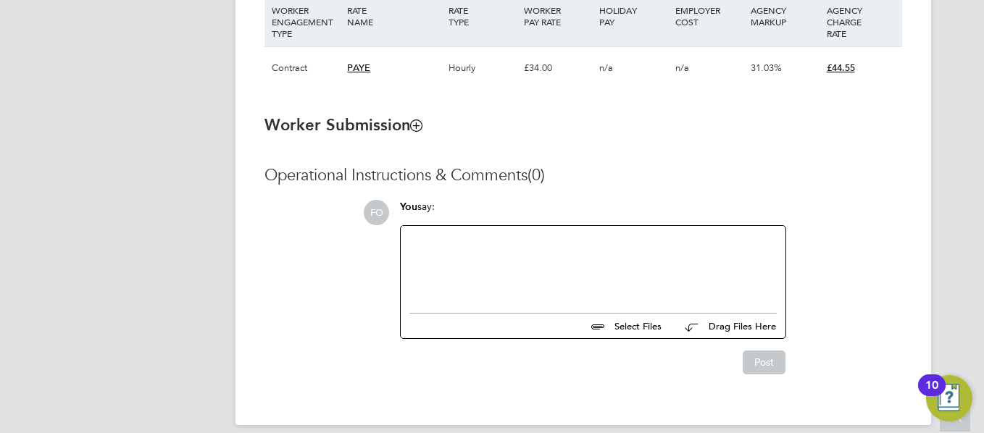
scroll to position [1102, 0]
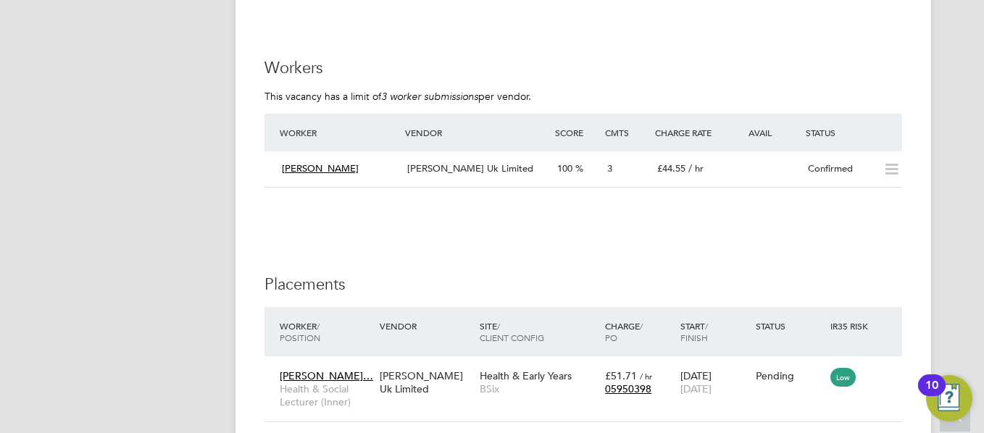
scroll to position [1971, 0]
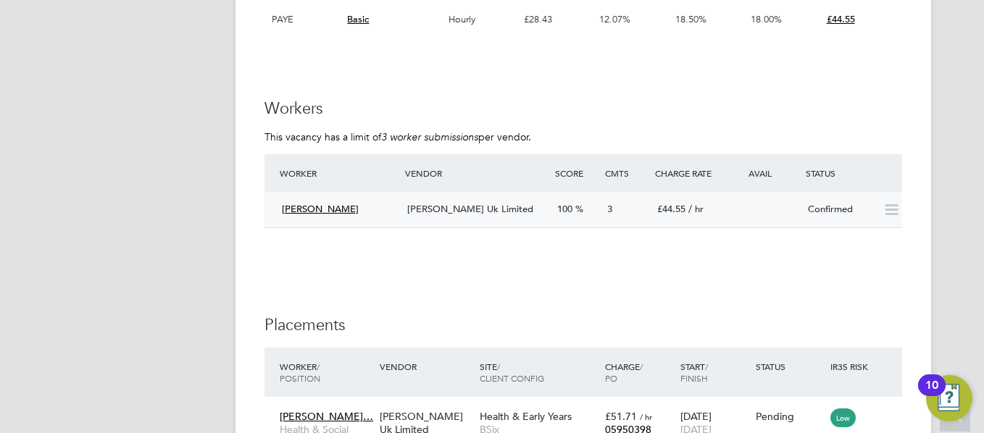
click at [746, 198] on div at bounding box center [764, 204] width 75 height 12
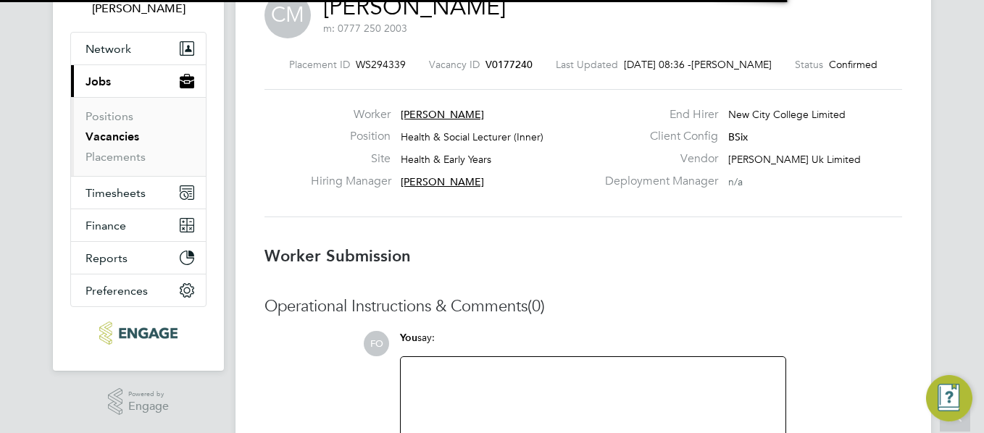
scroll to position [14, 212]
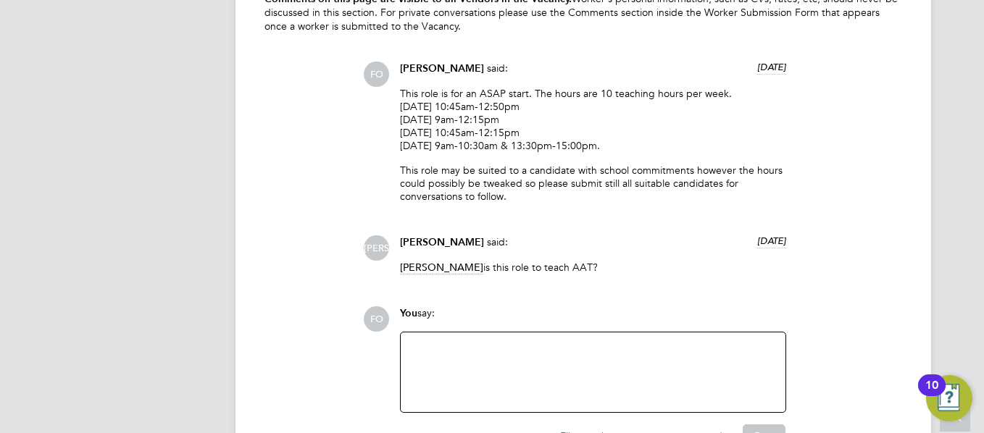
click at [525, 357] on div at bounding box center [592, 372] width 367 height 62
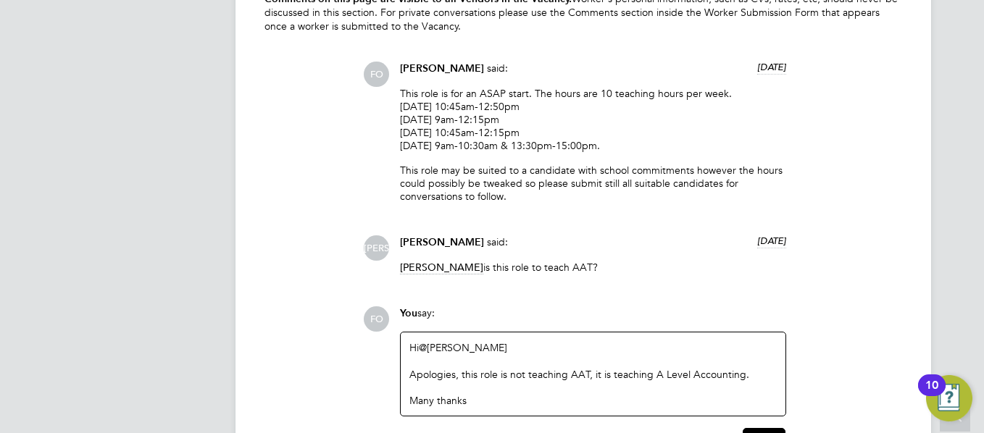
click at [763, 425] on div "File attachments are not supported. Post" at bounding box center [592, 434] width 401 height 35
click at [767, 426] on div "File attachments are not supported. Post" at bounding box center [592, 434] width 401 height 35
click at [770, 429] on button "Post" at bounding box center [764, 439] width 43 height 23
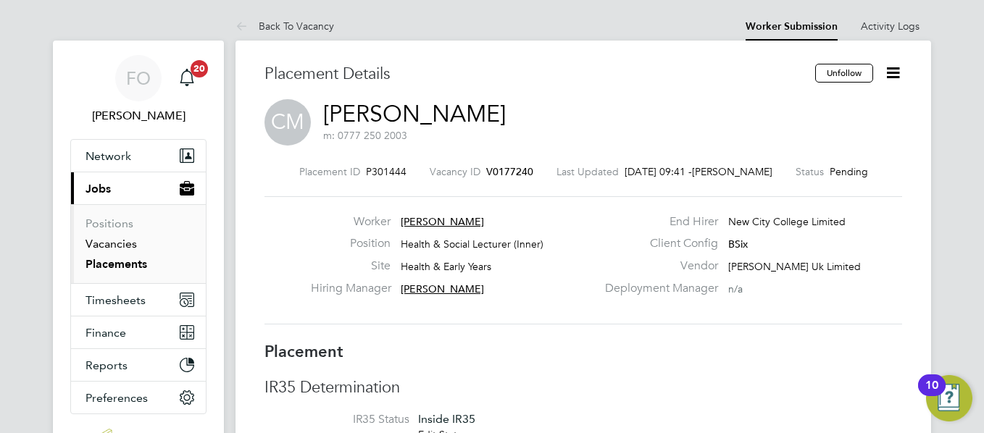
click at [105, 244] on link "Vacancies" at bounding box center [111, 244] width 51 height 14
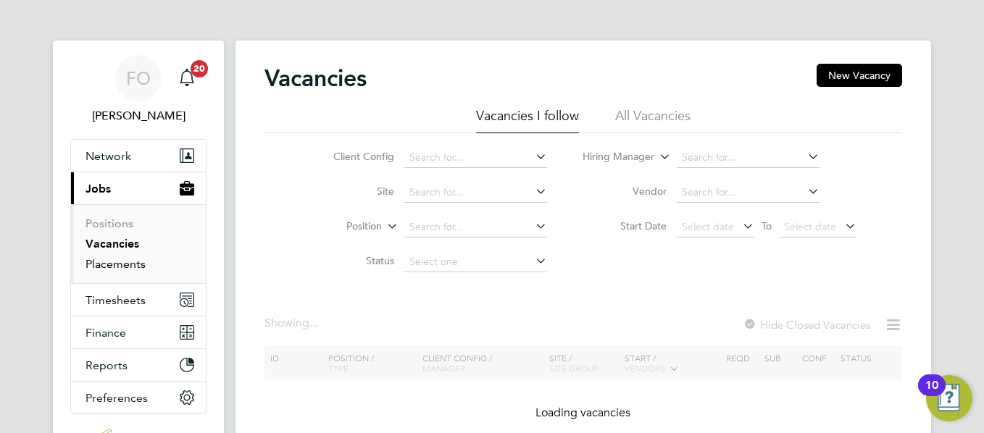
click at [109, 266] on link "Placements" at bounding box center [116, 264] width 60 height 14
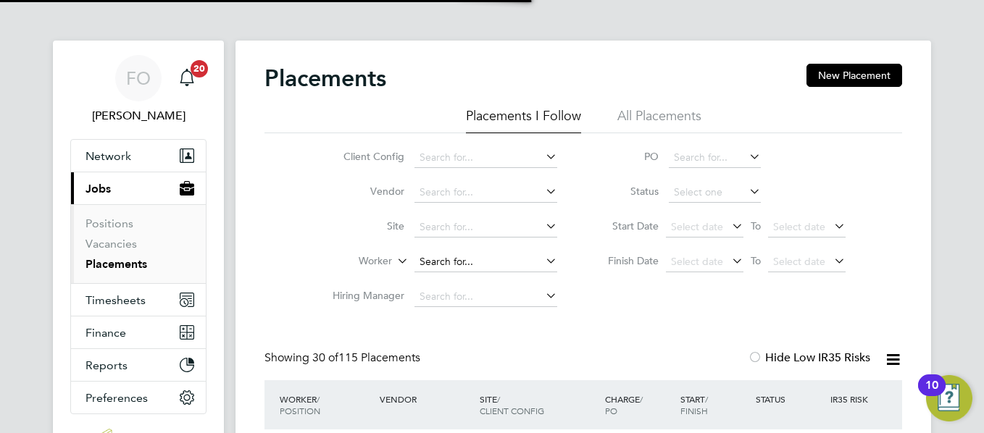
click at [465, 255] on input at bounding box center [486, 262] width 143 height 20
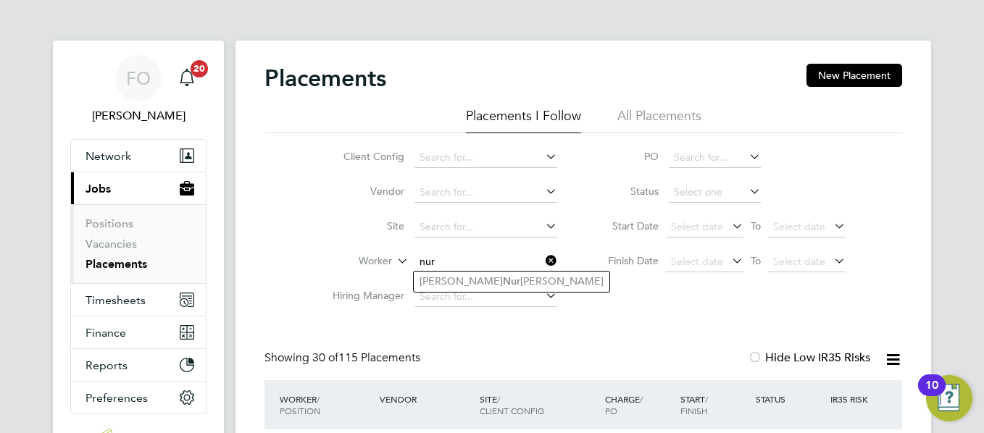
type input "nur"
click at [601, 301] on div "Client Config Vendor Site Worker nur Hiring Manager PO Status Start Date Select…" at bounding box center [584, 223] width 638 height 181
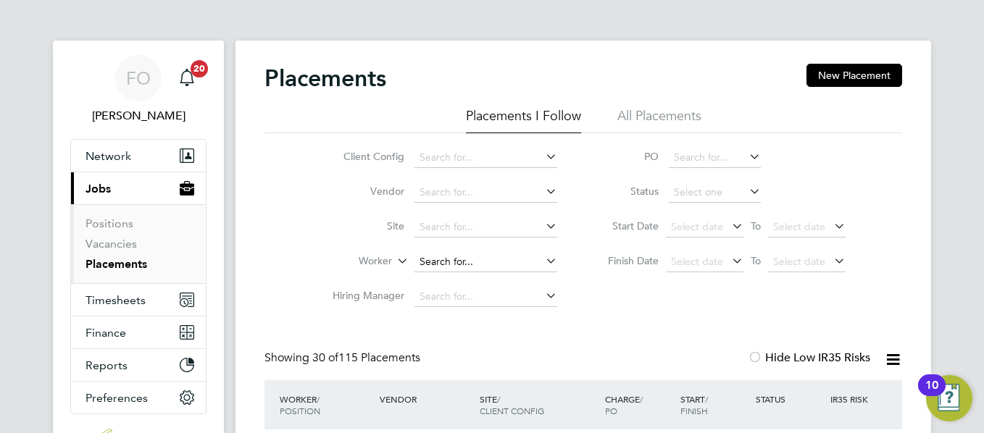
click at [467, 262] on input at bounding box center [486, 262] width 143 height 20
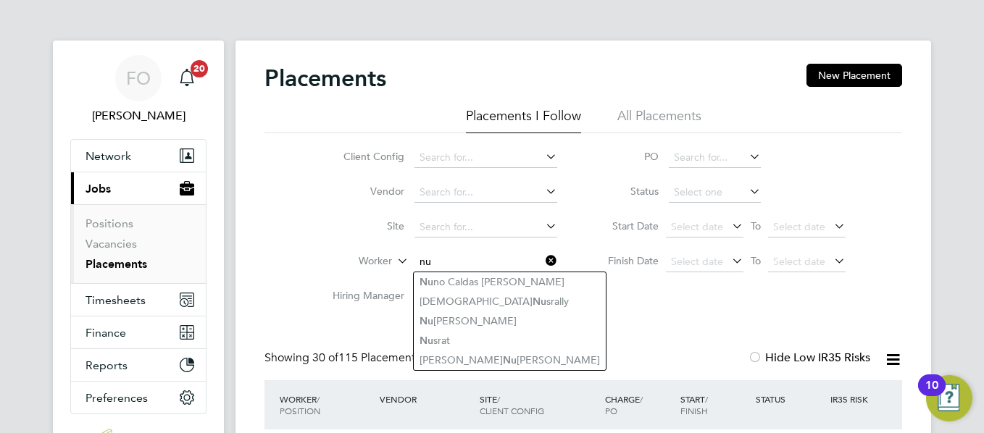
type input "nu"
click at [678, 113] on li "All Placements" at bounding box center [659, 120] width 84 height 26
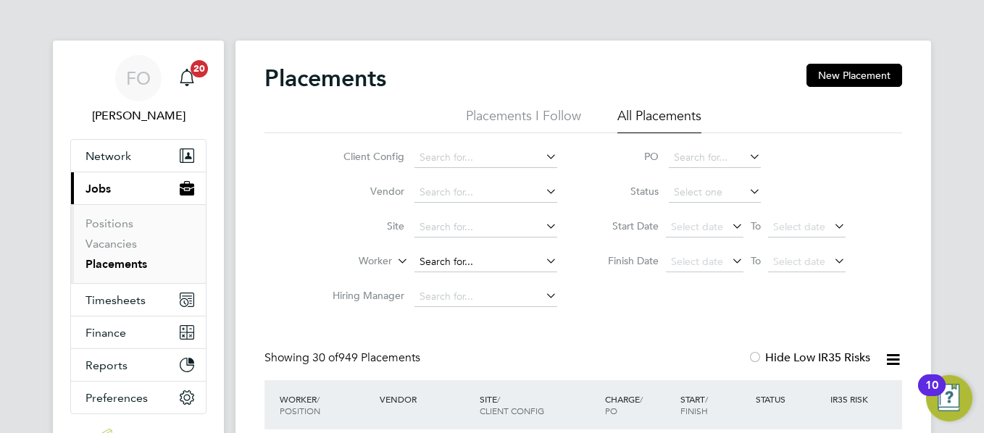
click at [425, 254] on input at bounding box center [486, 262] width 143 height 20
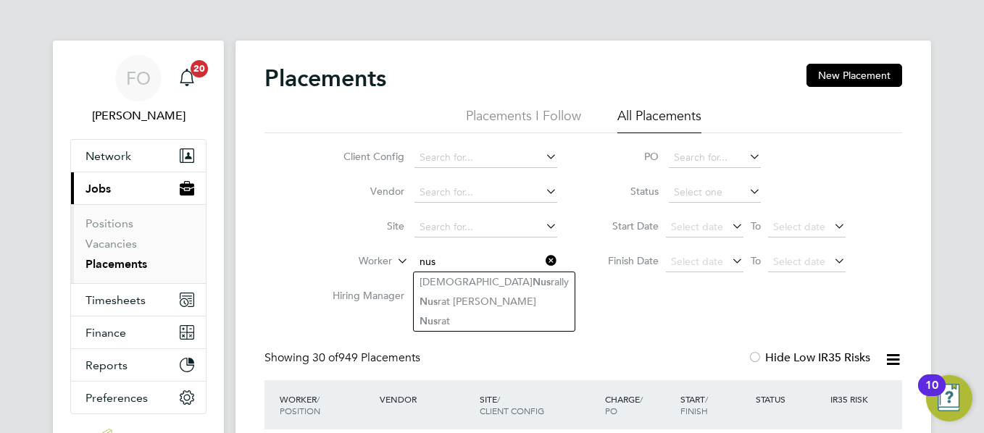
type input "nus"
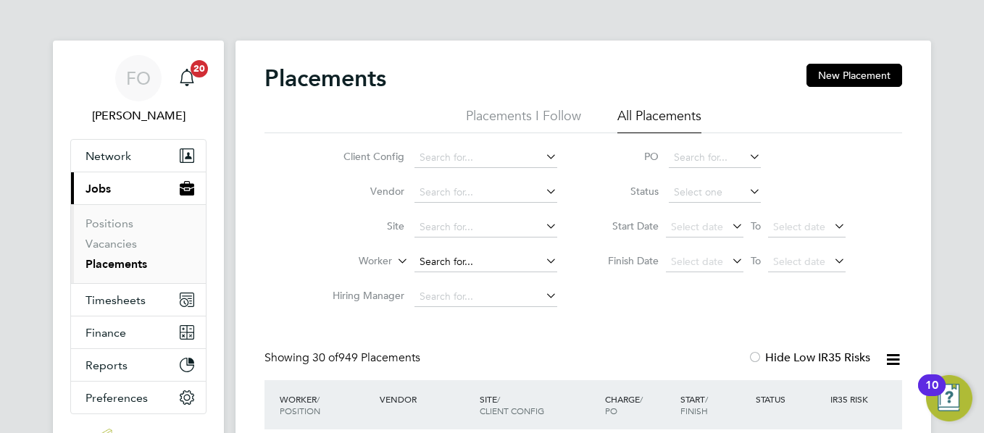
click at [497, 260] on input at bounding box center [486, 262] width 143 height 20
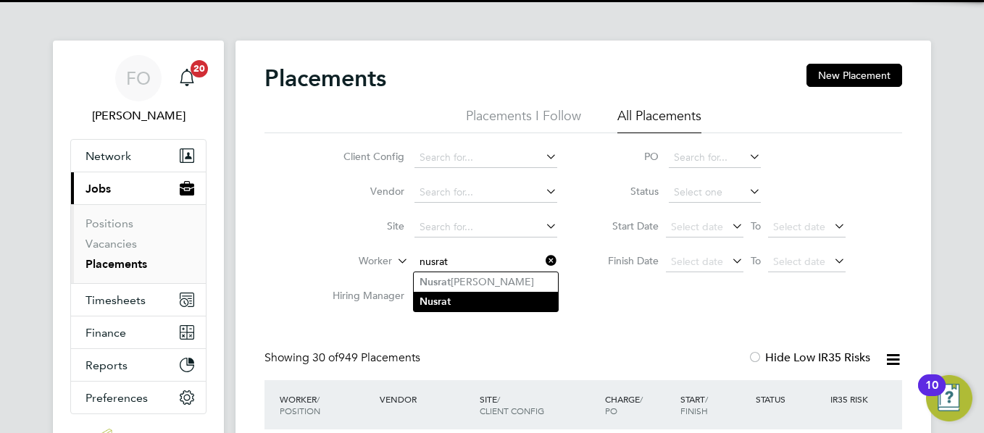
click at [454, 301] on li "Nusrat" at bounding box center [486, 302] width 144 height 20
type input "Nusrat"
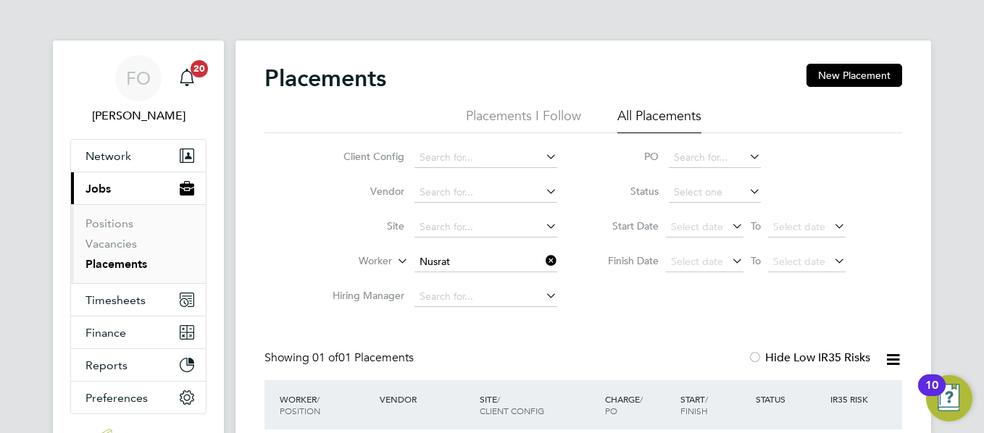
click at [983, 243] on html "FO [PERSON_NAME] Notifications 20 Applications: Network Team Members Businesses…" at bounding box center [492, 281] width 984 height 563
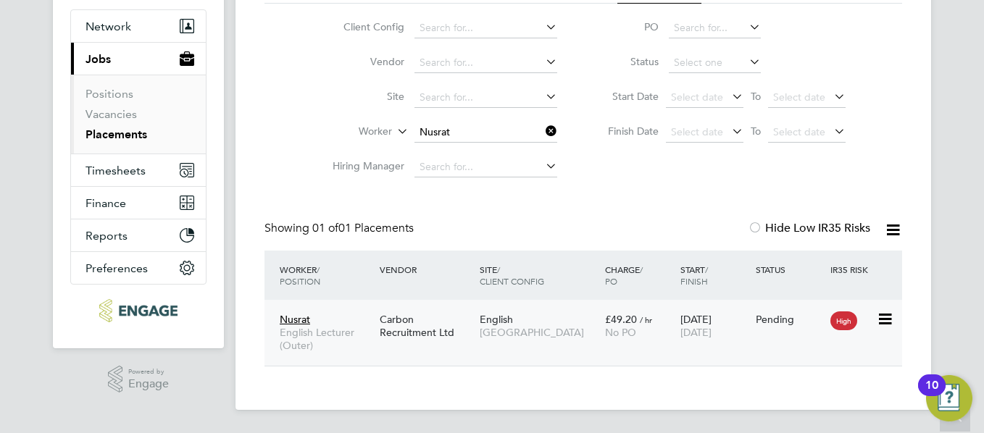
click at [773, 323] on div "Pending" at bounding box center [790, 319] width 68 height 13
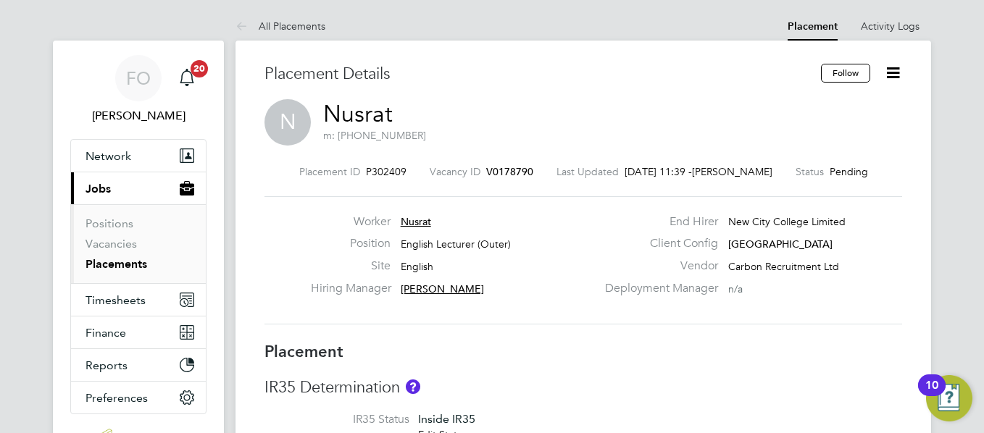
click at [517, 167] on span "V0178790" at bounding box center [509, 171] width 47 height 13
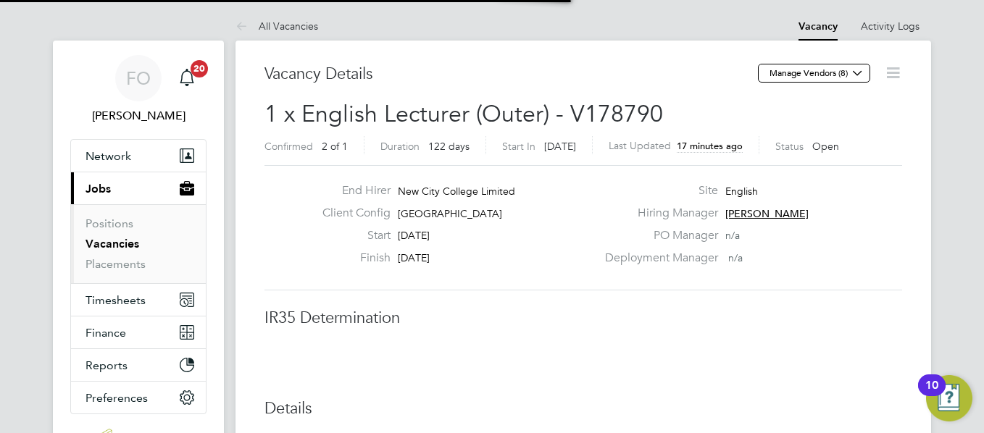
scroll to position [7, 7]
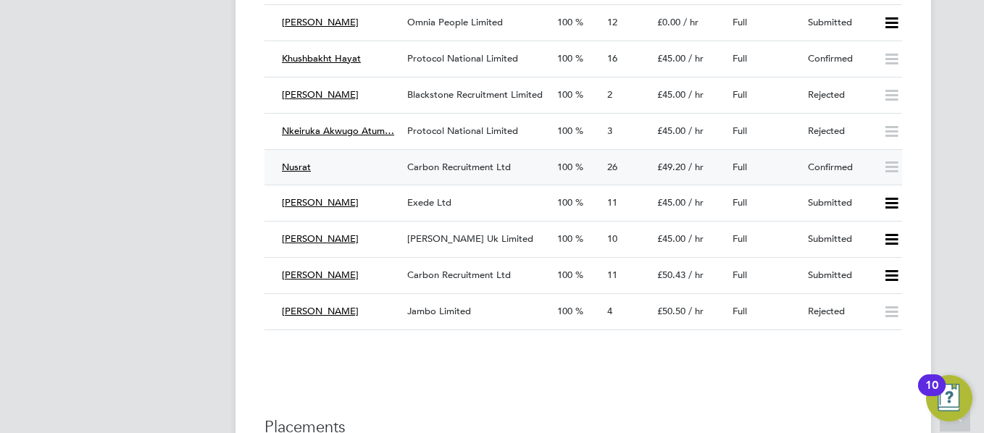
click at [772, 159] on div "Full" at bounding box center [764, 168] width 75 height 24
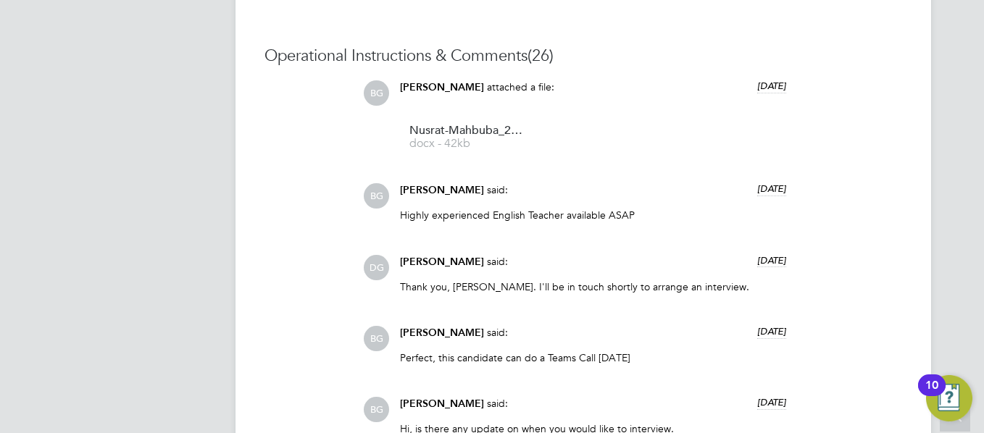
scroll to position [2232, 0]
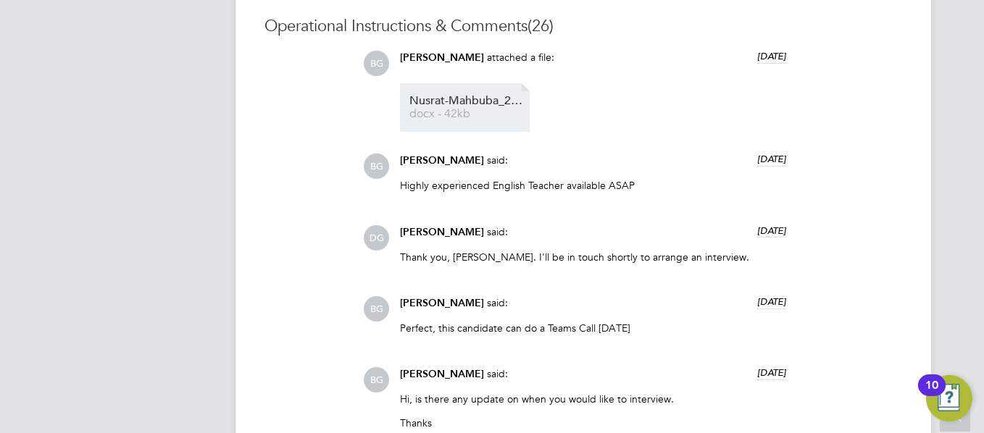
click at [457, 114] on span "docx - 42kb" at bounding box center [467, 114] width 116 height 11
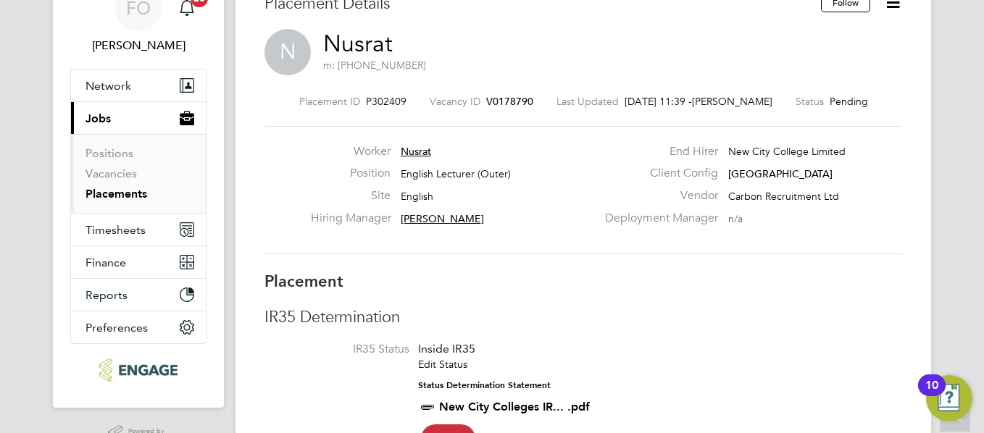
scroll to position [58, 0]
